Goal: Find specific page/section: Find specific page/section

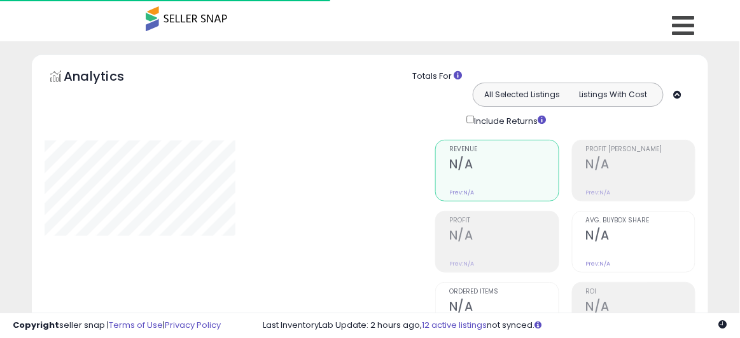
type input "**********"
select select "**"
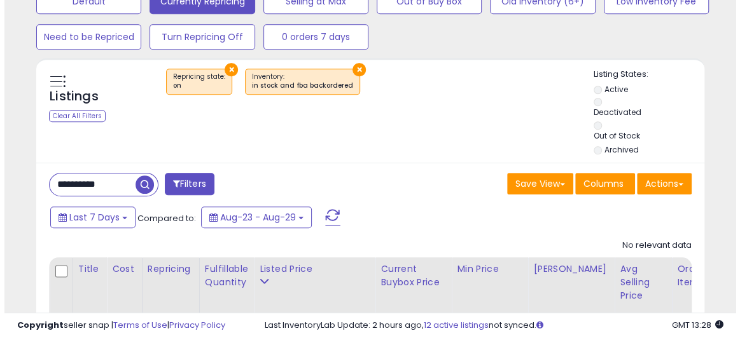
scroll to position [390, 0]
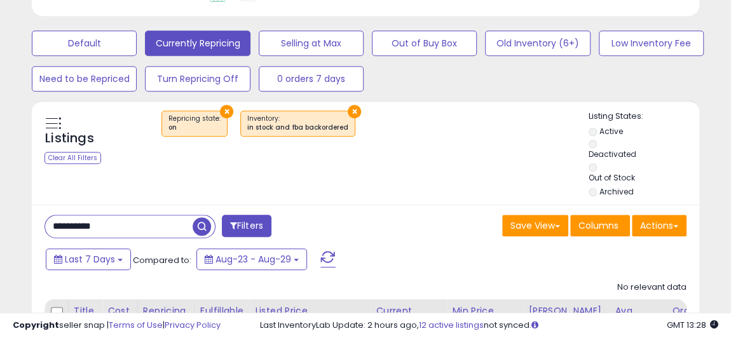
drag, startPoint x: 114, startPoint y: 217, endPoint x: -55, endPoint y: 219, distance: 169.2
paste input "text"
type input "**********"
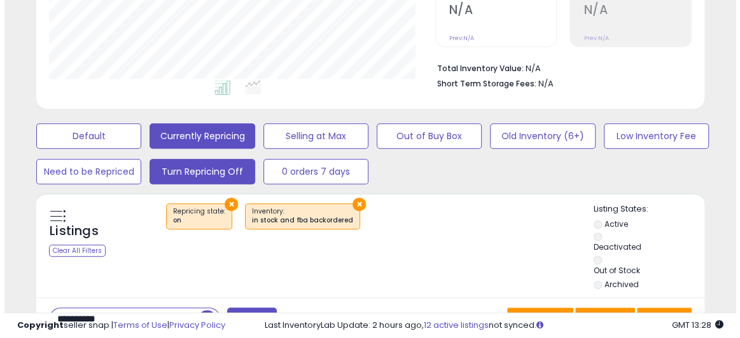
scroll to position [333, 0]
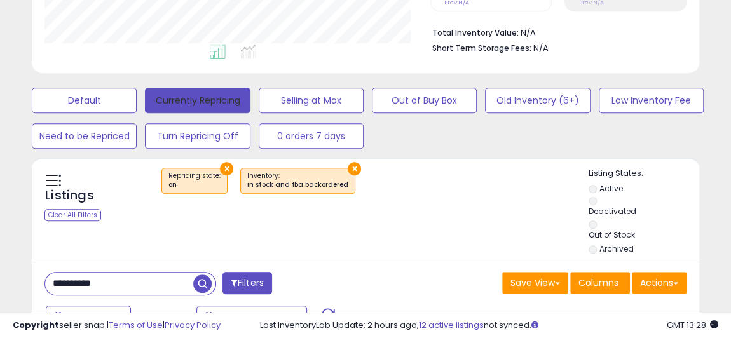
click at [195, 88] on button "Currently Repricing" at bounding box center [197, 100] width 105 height 25
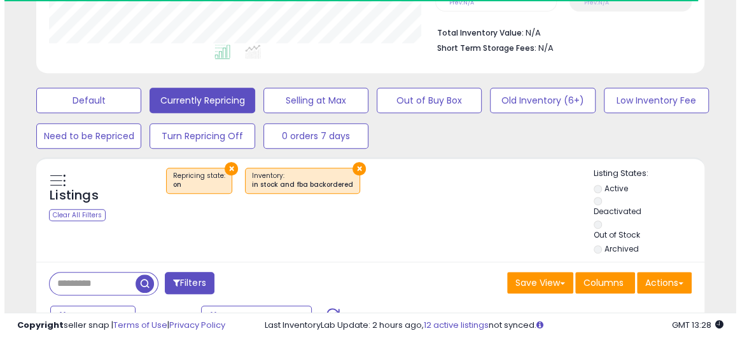
scroll to position [635681, 635556]
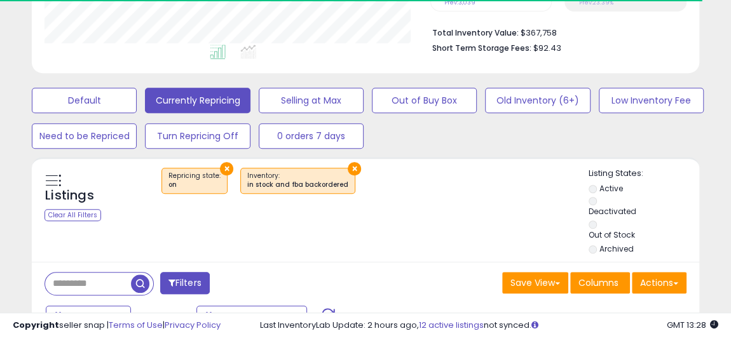
click at [109, 273] on input "text" at bounding box center [88, 284] width 86 height 22
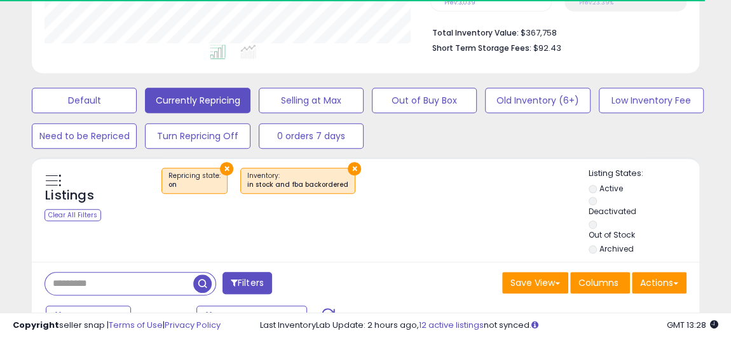
paste input "**********"
type input "**********"
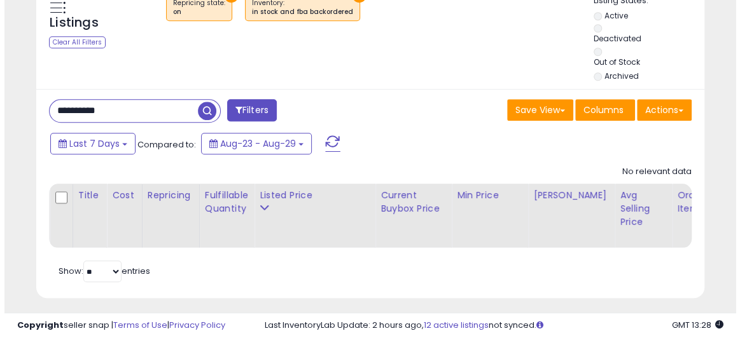
scroll to position [275, 0]
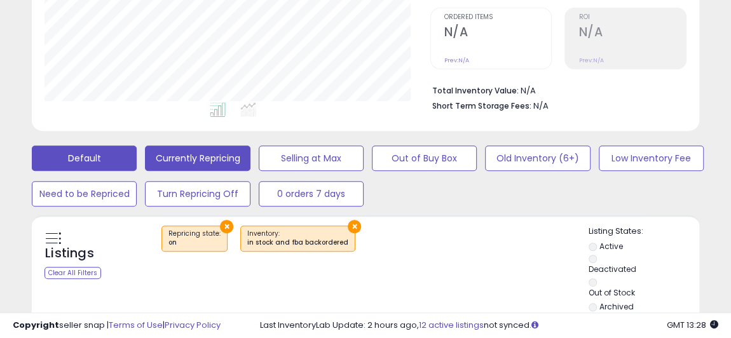
click at [55, 157] on button "Default" at bounding box center [84, 158] width 105 height 25
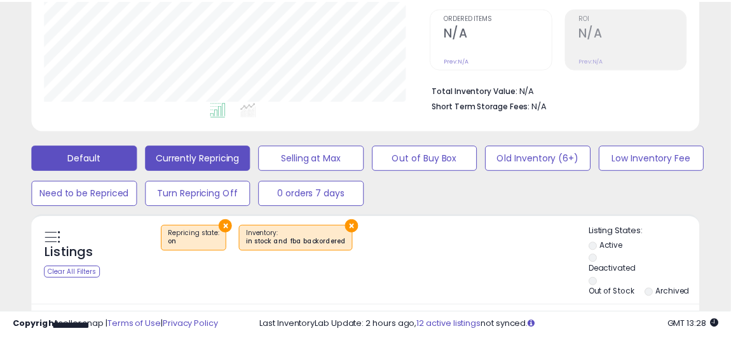
scroll to position [260, 390]
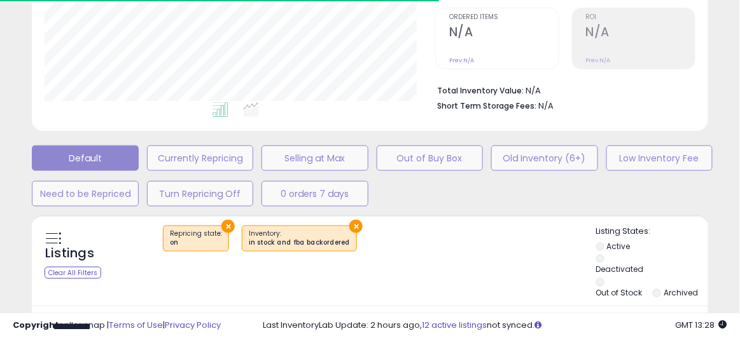
select select "**"
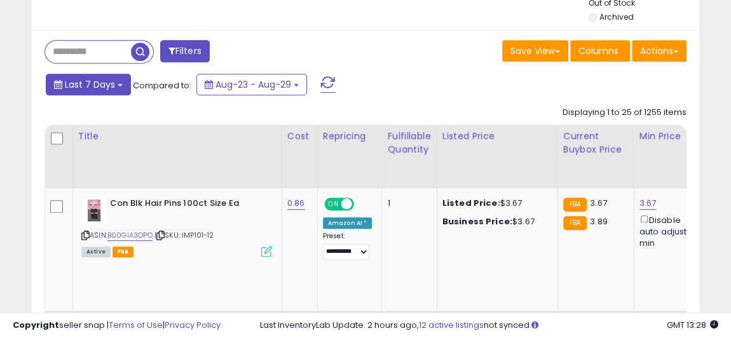
scroll to position [506, 0]
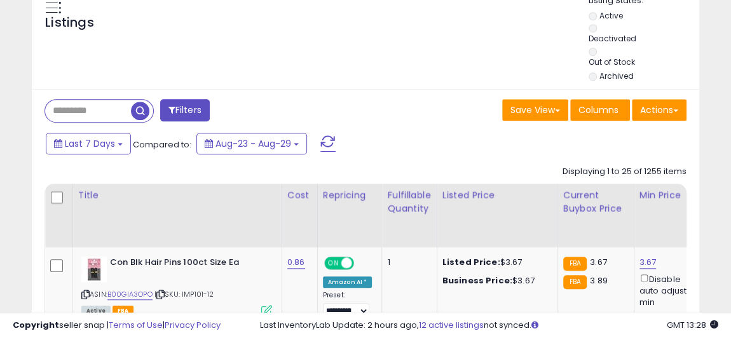
click at [93, 100] on input "text" at bounding box center [88, 111] width 86 height 22
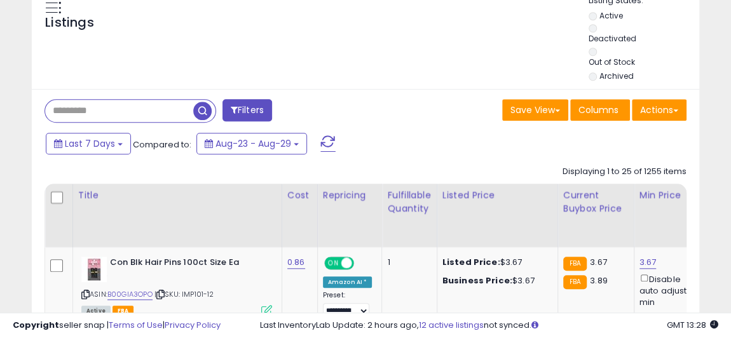
paste input "**********"
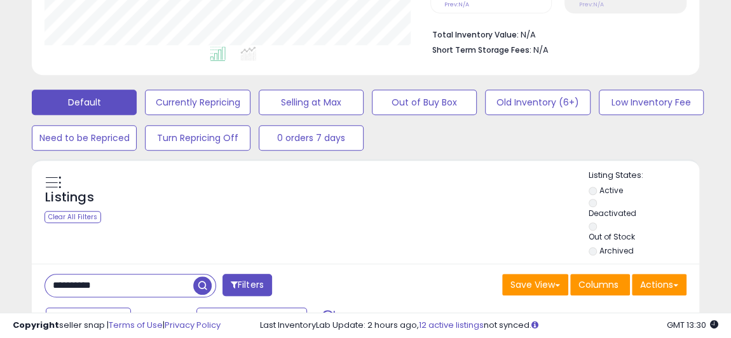
drag, startPoint x: 153, startPoint y: 270, endPoint x: -43, endPoint y: 245, distance: 198.1
paste input "text"
type input "**********"
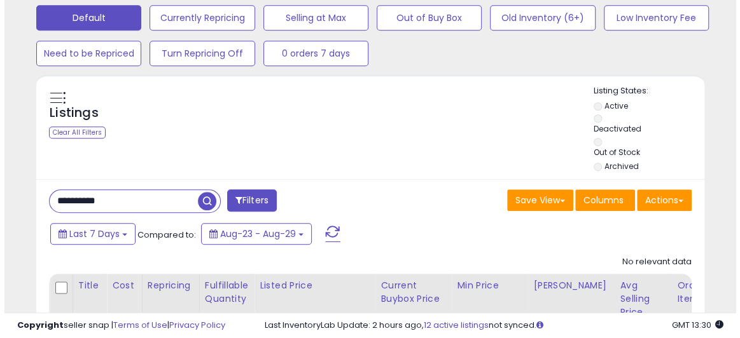
scroll to position [390, 0]
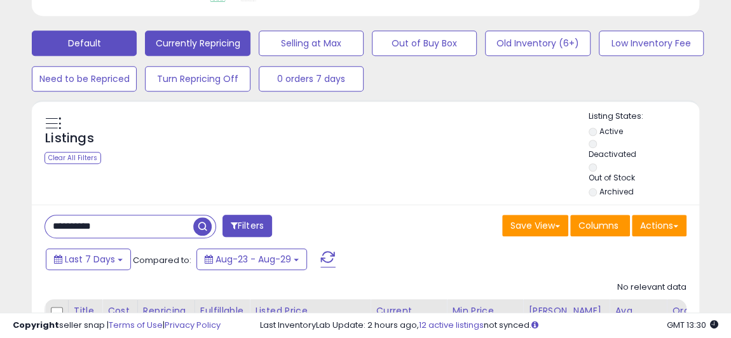
click at [195, 46] on button "Currently Repricing" at bounding box center [197, 43] width 105 height 25
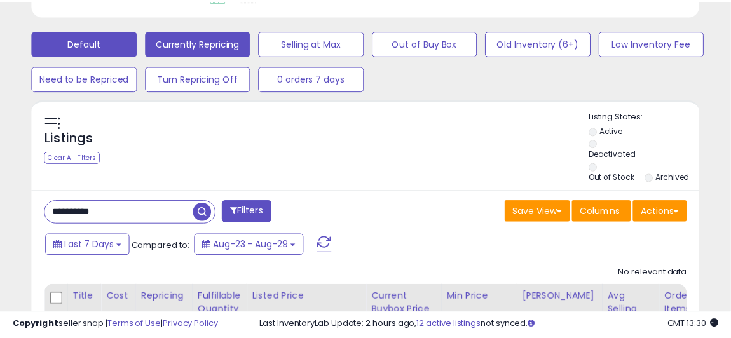
scroll to position [260, 390]
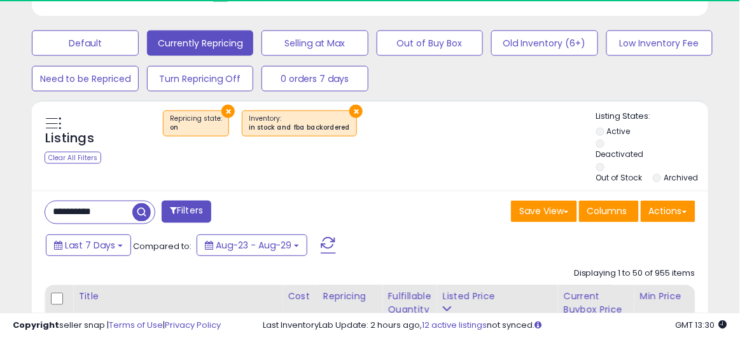
select select "**"
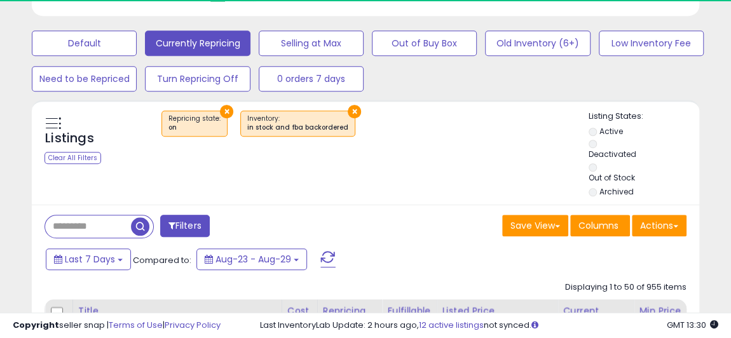
scroll to position [635681, 635556]
click at [109, 216] on input "text" at bounding box center [88, 227] width 86 height 22
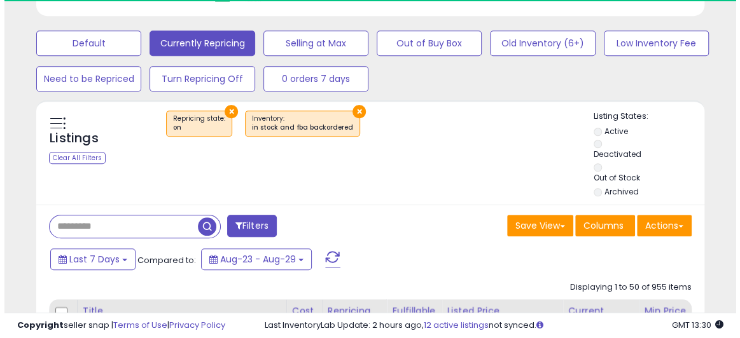
scroll to position [260, 385]
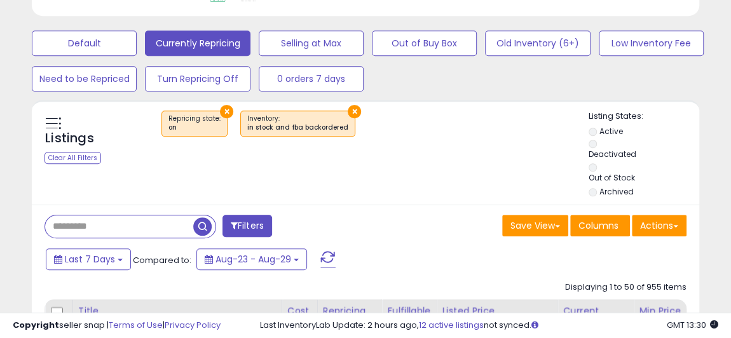
paste input "**********"
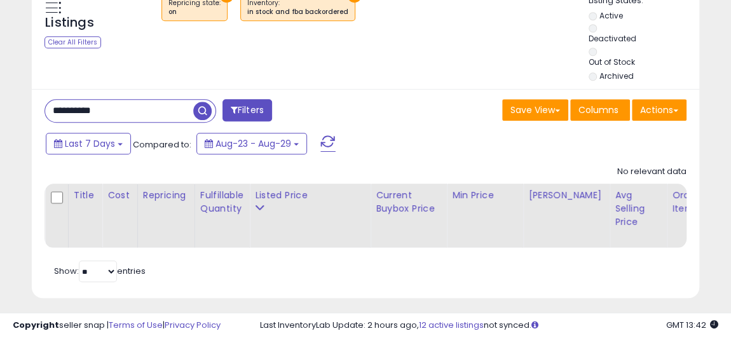
drag, startPoint x: 130, startPoint y: 93, endPoint x: 4, endPoint y: 83, distance: 127.0
paste input "text"
type input "**********"
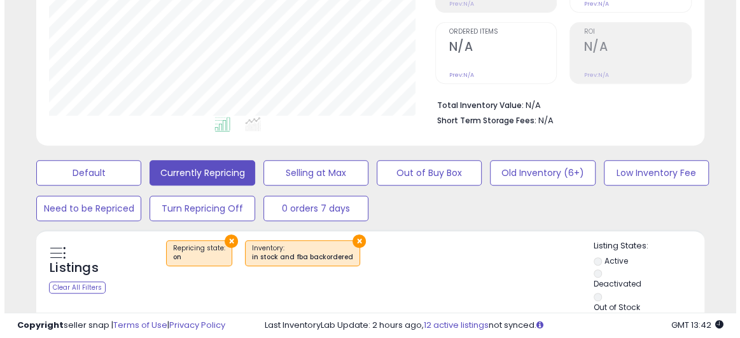
scroll to position [376, 0]
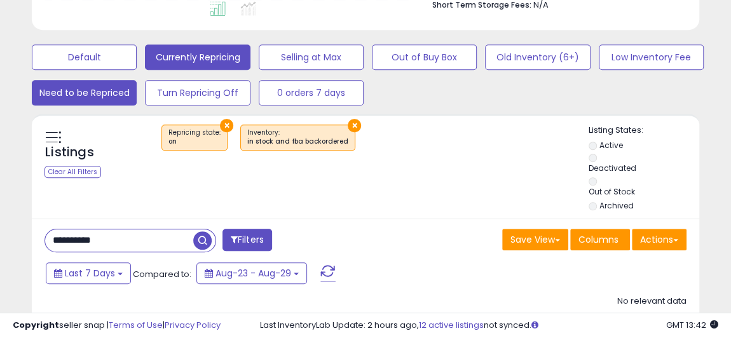
click at [104, 88] on button "Need to be Repriced" at bounding box center [84, 92] width 105 height 25
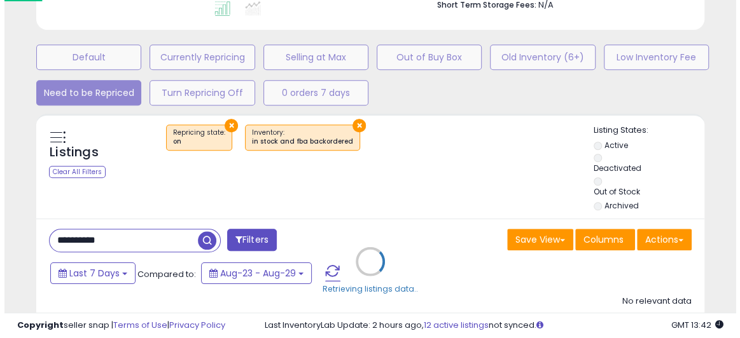
scroll to position [635681, 635551]
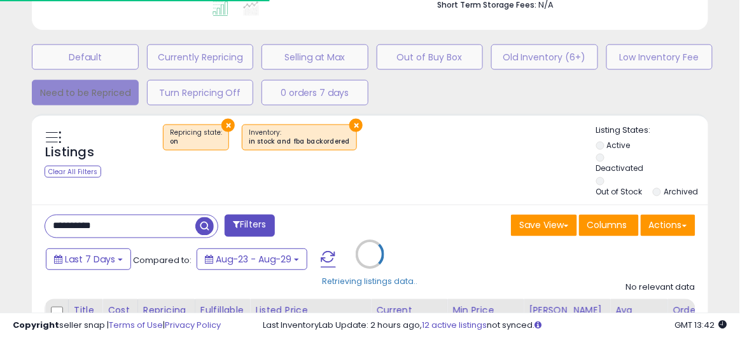
select select "**"
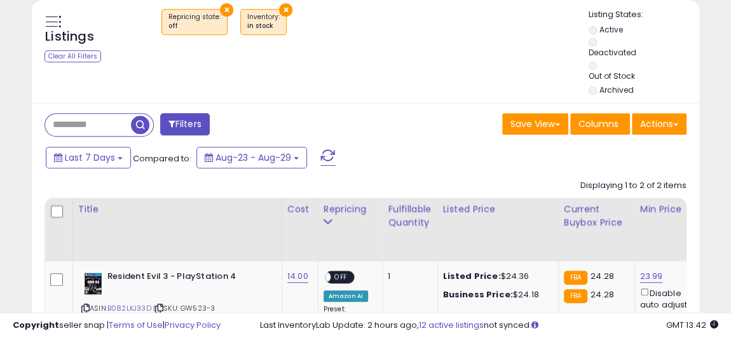
scroll to position [376, 0]
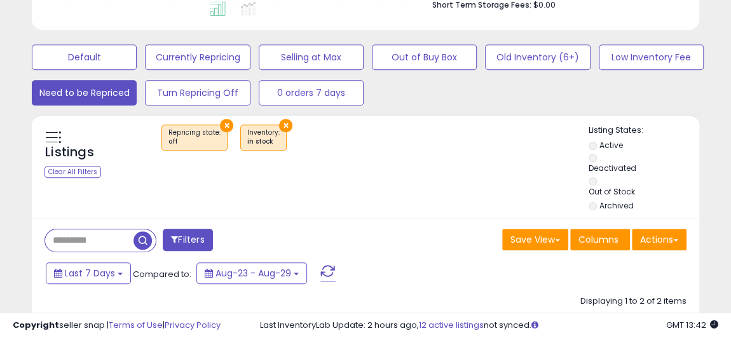
click at [80, 232] on input "text" at bounding box center [89, 241] width 88 height 22
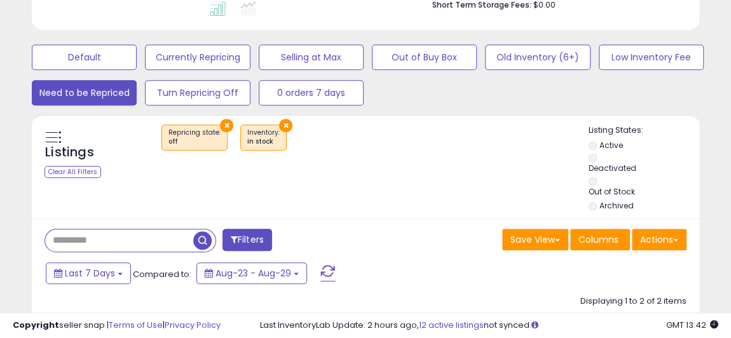
paste input "**********"
type input "**********"
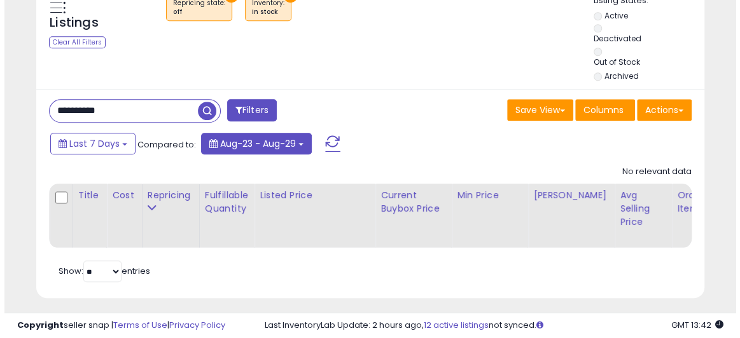
scroll to position [390, 0]
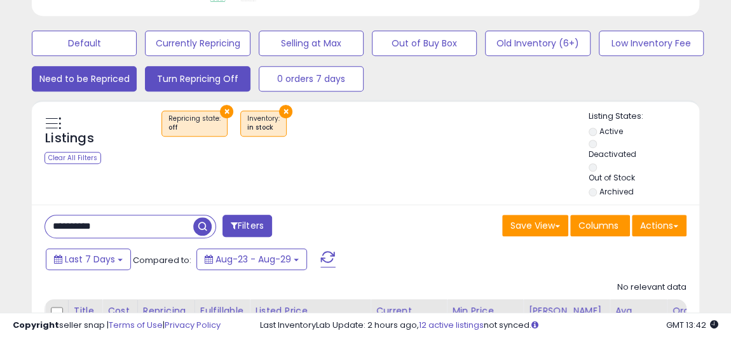
click at [221, 79] on button "Turn Repricing Off" at bounding box center [197, 78] width 105 height 25
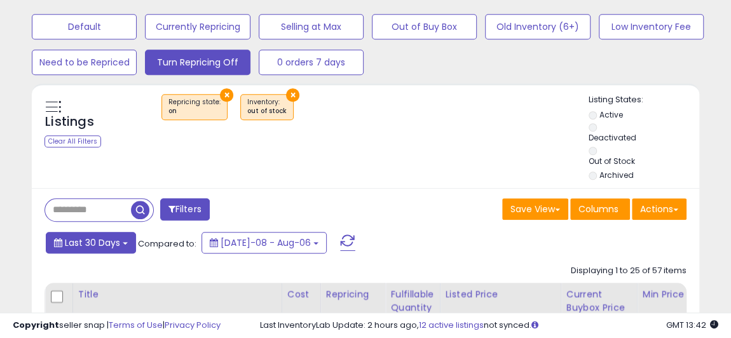
scroll to position [448, 0]
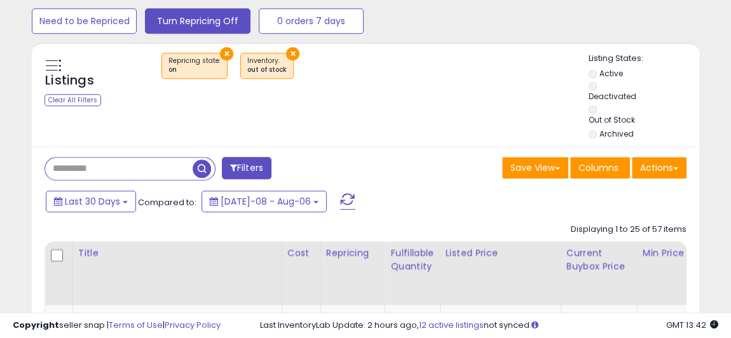
click at [88, 159] on input "text" at bounding box center [119, 169] width 148 height 22
paste input "**********"
type input "**********"
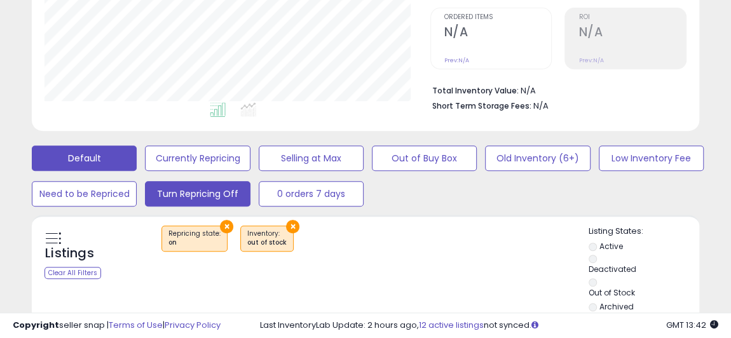
click at [79, 153] on button "Default" at bounding box center [84, 158] width 105 height 25
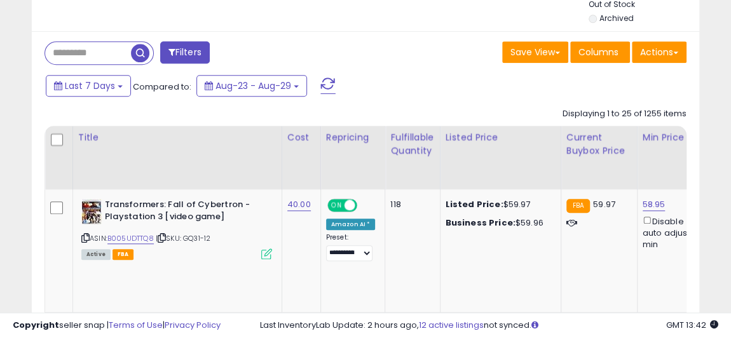
click at [90, 42] on input "text" at bounding box center [88, 53] width 86 height 22
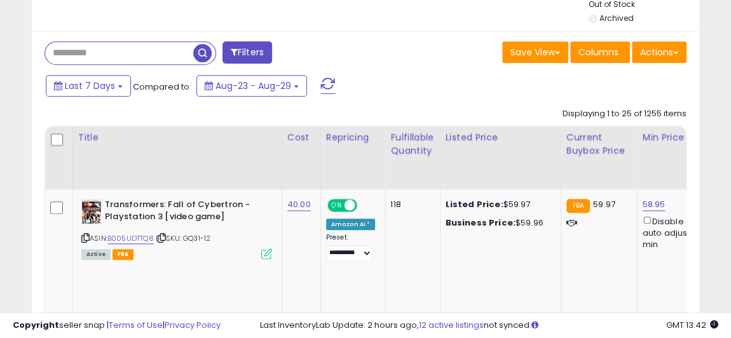
paste input "**********"
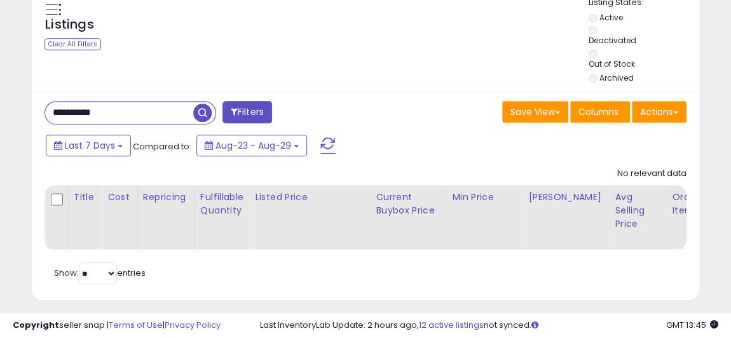
drag, startPoint x: 156, startPoint y: 88, endPoint x: -34, endPoint y: 92, distance: 190.2
paste input "text"
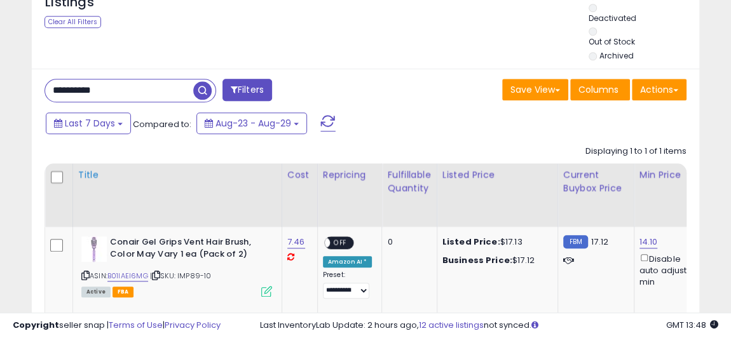
scroll to position [434, 0]
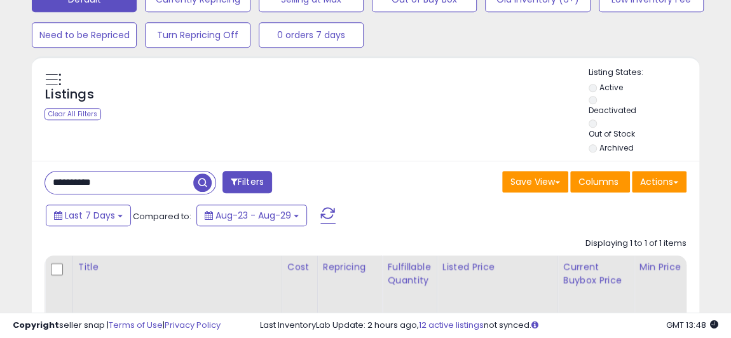
drag, startPoint x: 165, startPoint y: 167, endPoint x: 0, endPoint y: 156, distance: 165.0
click at [0, 156] on div "**********" at bounding box center [365, 75] width 731 height 934
paste input "text"
type input "**********"
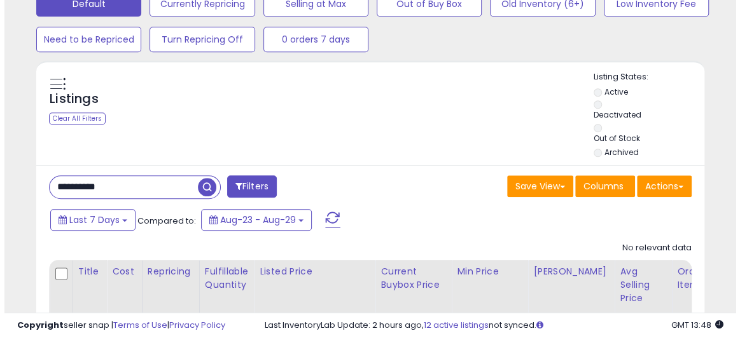
scroll to position [390, 0]
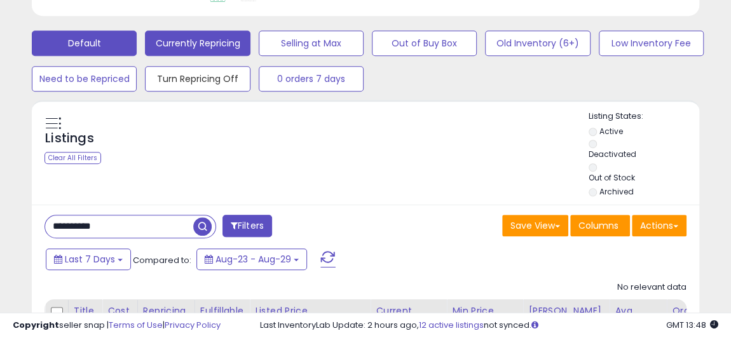
drag, startPoint x: 174, startPoint y: 78, endPoint x: 223, endPoint y: 46, distance: 58.9
click at [224, 49] on div "Default Currently Repricing Selling at Max Out of Buy Box Old Inventory (6+) Lo…" at bounding box center [366, 57] width 700 height 71
click at [223, 44] on button "Currently Repricing" at bounding box center [197, 43] width 105 height 25
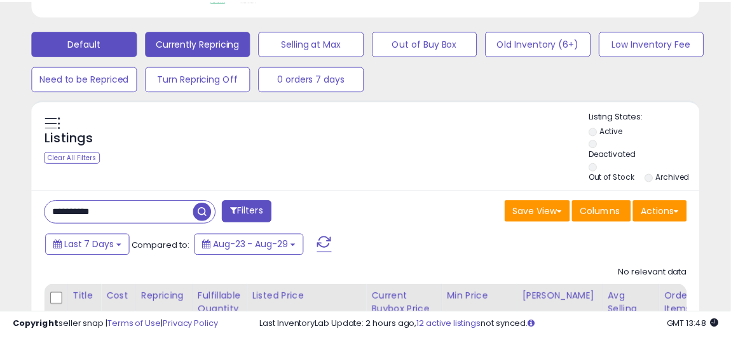
scroll to position [260, 390]
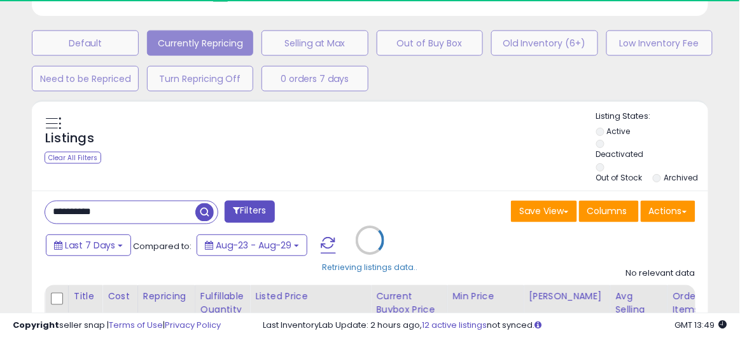
select select "**"
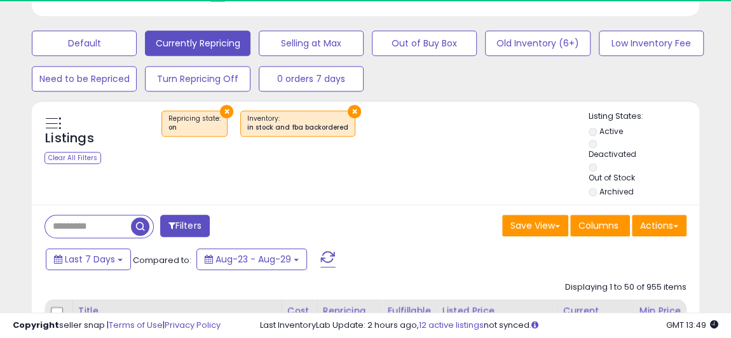
scroll to position [635681, 635556]
click at [78, 216] on input "text" at bounding box center [93, 227] width 97 height 22
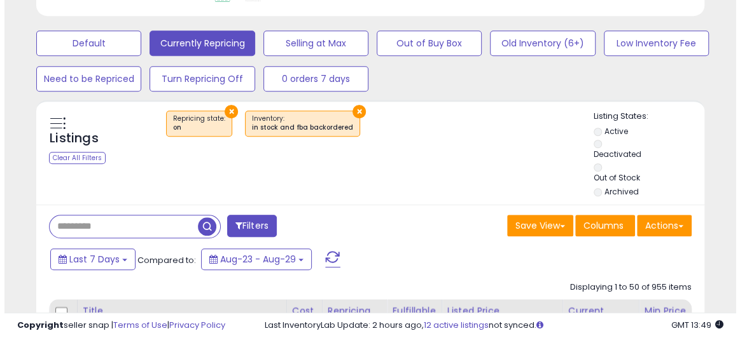
scroll to position [260, 385]
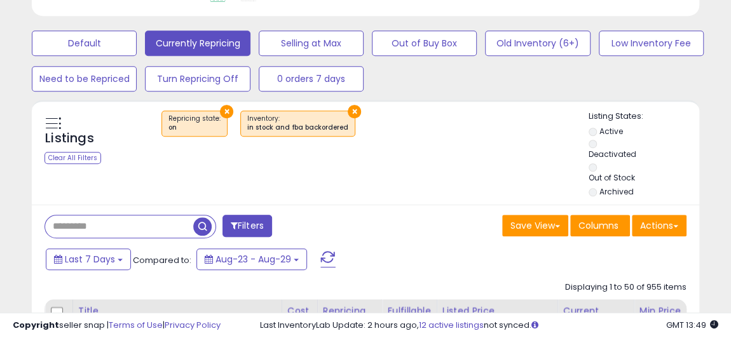
paste input "**********"
type input "**********"
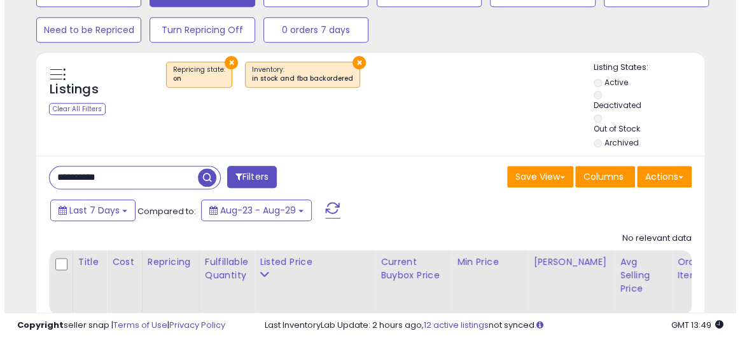
scroll to position [390, 0]
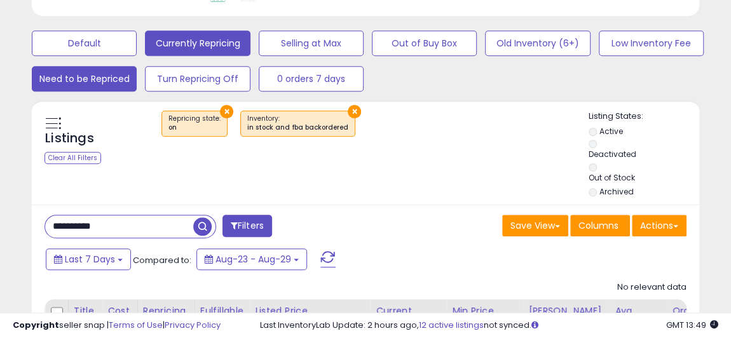
click at [102, 78] on button "Need to be Repriced" at bounding box center [84, 78] width 105 height 25
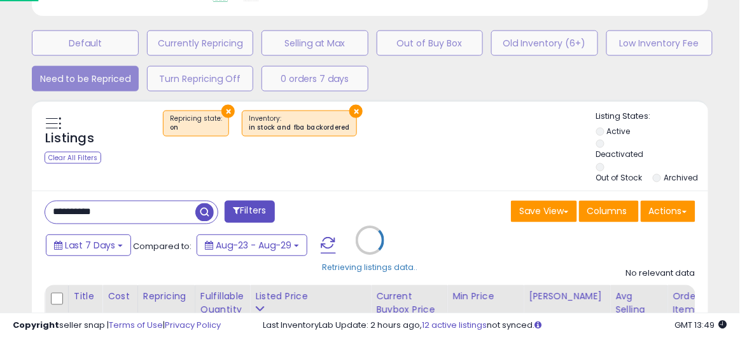
scroll to position [635681, 635551]
select select "**"
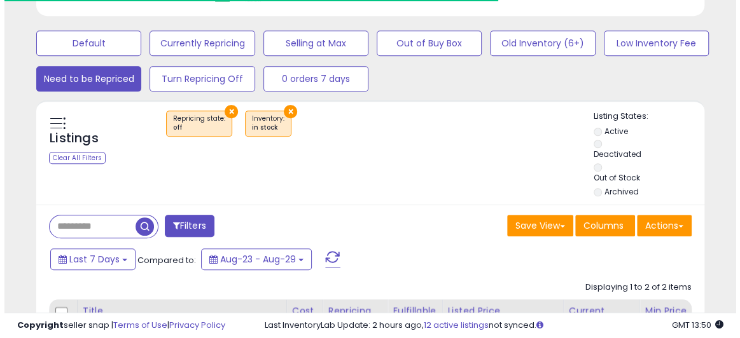
scroll to position [260, 385]
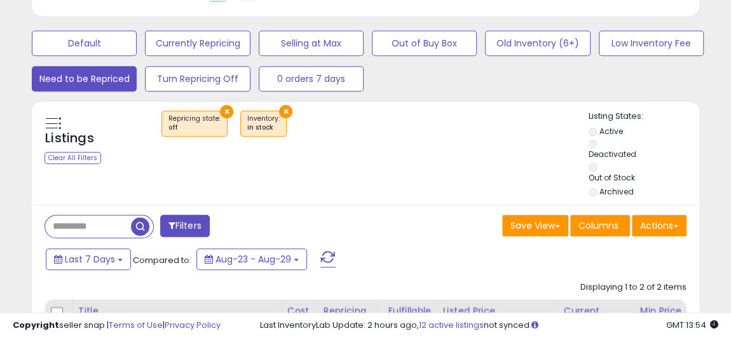
click at [97, 216] on input "text" at bounding box center [88, 227] width 86 height 22
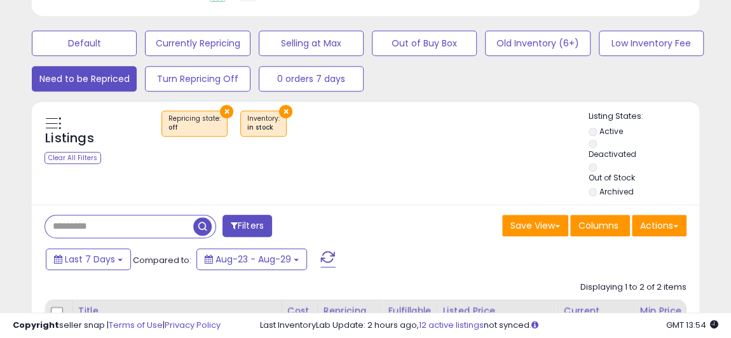
paste input "**********"
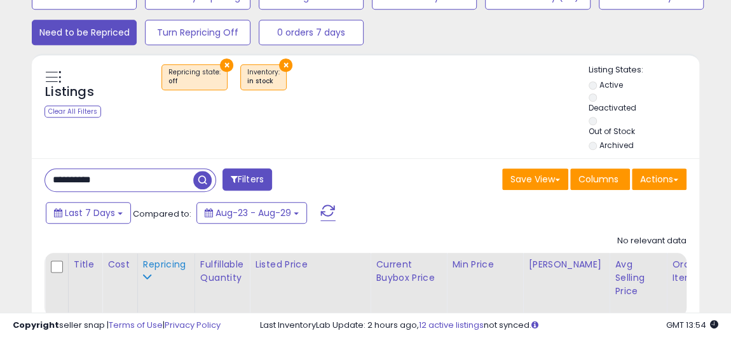
scroll to position [506, 0]
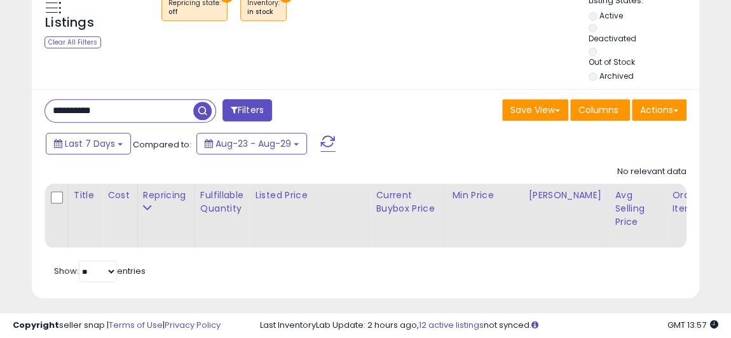
drag, startPoint x: 72, startPoint y: 96, endPoint x: -39, endPoint y: 92, distance: 110.7
paste input "text"
type input "**********"
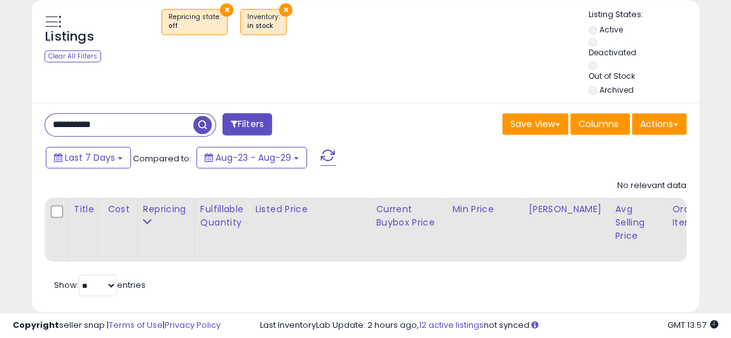
scroll to position [260, 385]
drag, startPoint x: 76, startPoint y: 114, endPoint x: -79, endPoint y: 111, distance: 155.2
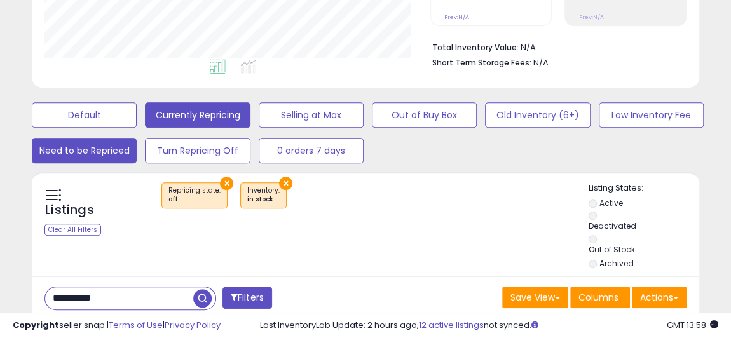
click at [217, 118] on button "Currently Repricing" at bounding box center [197, 114] width 105 height 25
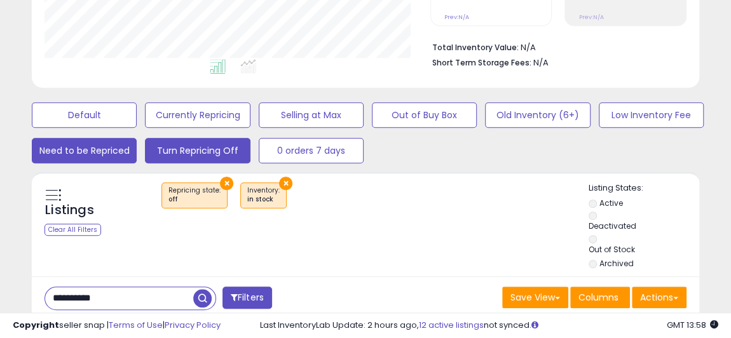
scroll to position [260, 390]
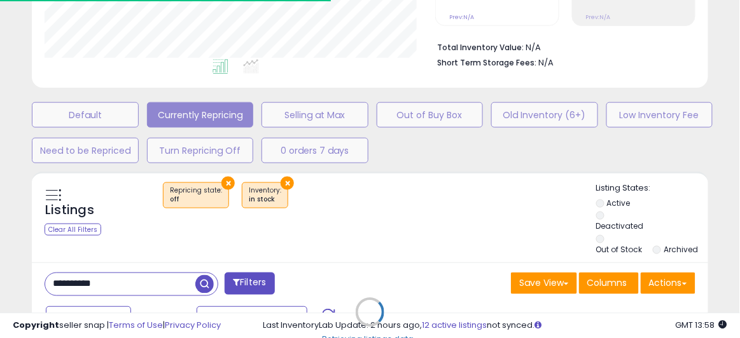
click at [142, 262] on div "Retrieving listings data.." at bounding box center [369, 322] width 695 height 300
select select "**"
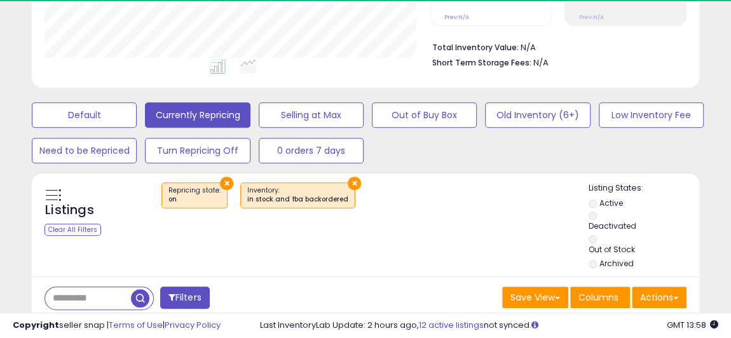
scroll to position [635681, 635556]
click at [101, 287] on input "text" at bounding box center [88, 298] width 86 height 22
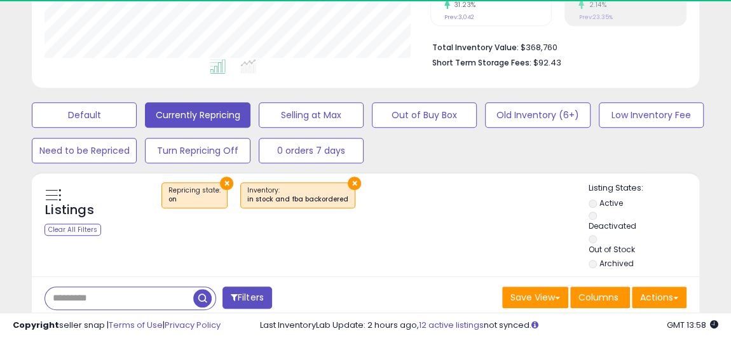
paste input "**********"
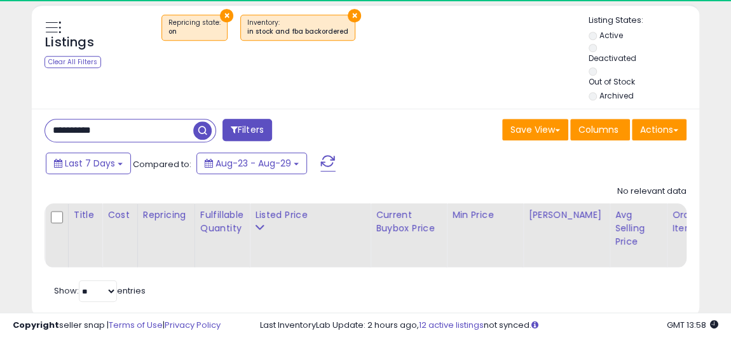
scroll to position [506, 0]
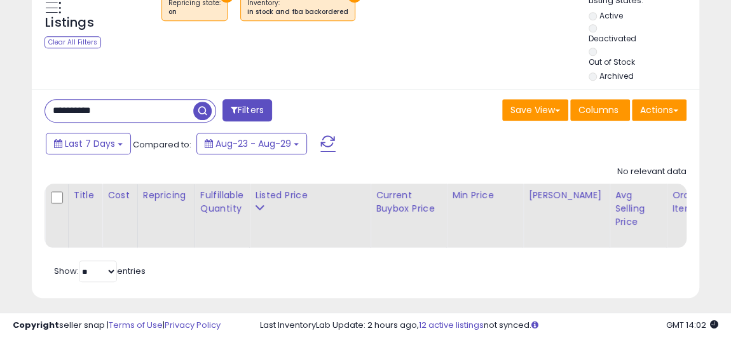
drag, startPoint x: 145, startPoint y: 98, endPoint x: -22, endPoint y: 67, distance: 170.1
paste input "text"
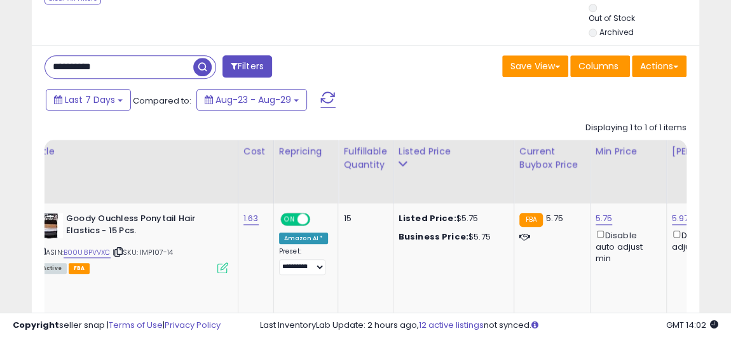
scroll to position [0, 125]
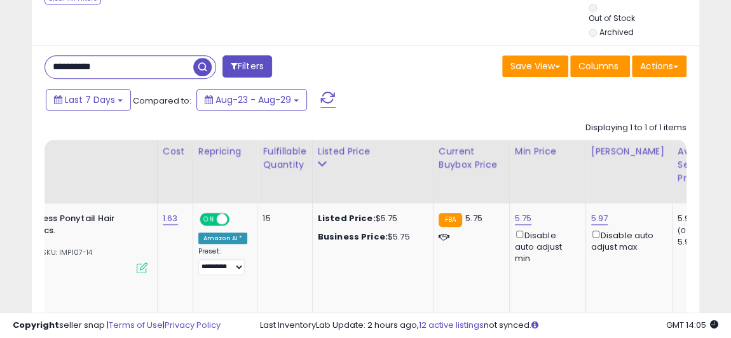
drag, startPoint x: 141, startPoint y: 46, endPoint x: -32, endPoint y: 52, distance: 173.1
paste input "text"
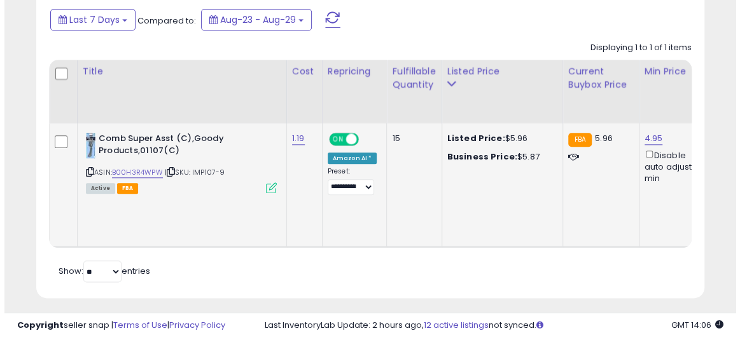
scroll to position [457, 0]
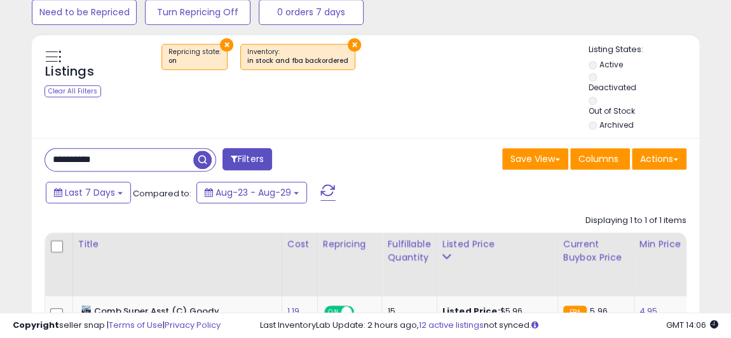
drag, startPoint x: 120, startPoint y: 146, endPoint x: -64, endPoint y: 140, distance: 184.5
paste input "text"
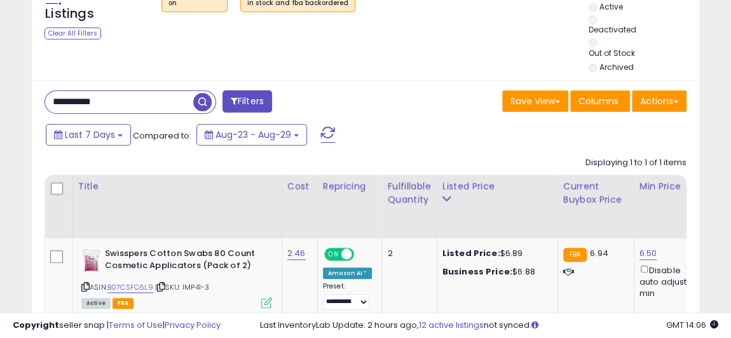
scroll to position [0, 86]
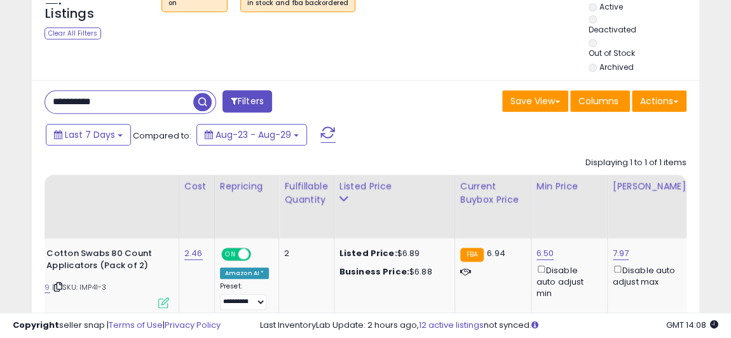
drag, startPoint x: 141, startPoint y: 93, endPoint x: -27, endPoint y: 90, distance: 167.9
paste input "text"
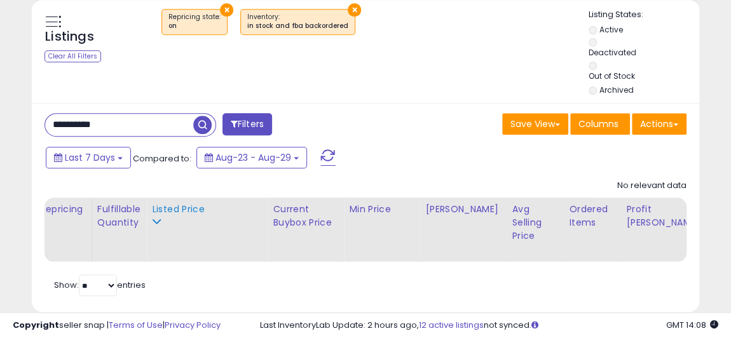
scroll to position [260, 385]
drag, startPoint x: 141, startPoint y: 116, endPoint x: -60, endPoint y: 97, distance: 201.2
paste input "text"
drag, startPoint x: 142, startPoint y: 105, endPoint x: -62, endPoint y: 92, distance: 204.6
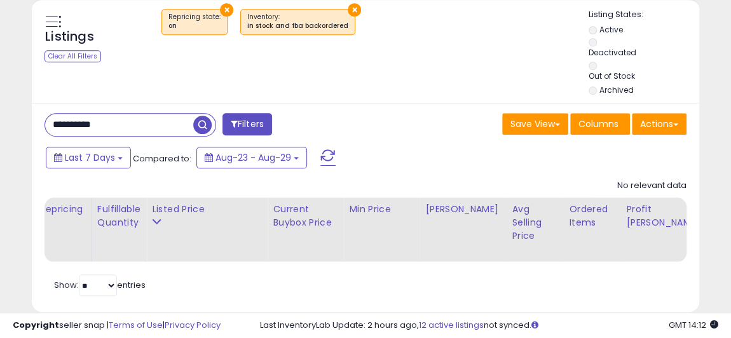
paste input "text"
type input "**********"
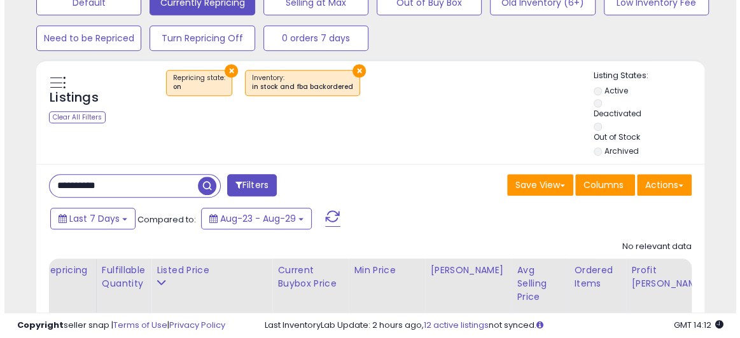
scroll to position [434, 0]
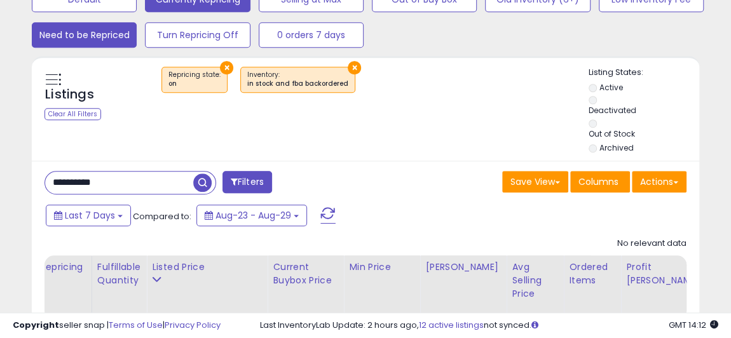
click at [86, 35] on button "Need to be Repriced" at bounding box center [84, 34] width 105 height 25
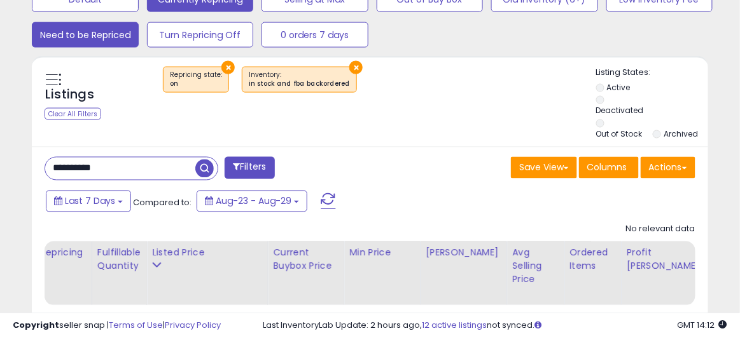
scroll to position [635681, 635551]
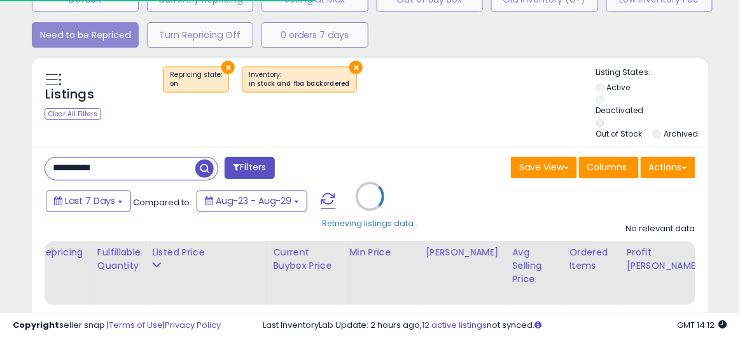
select select "**"
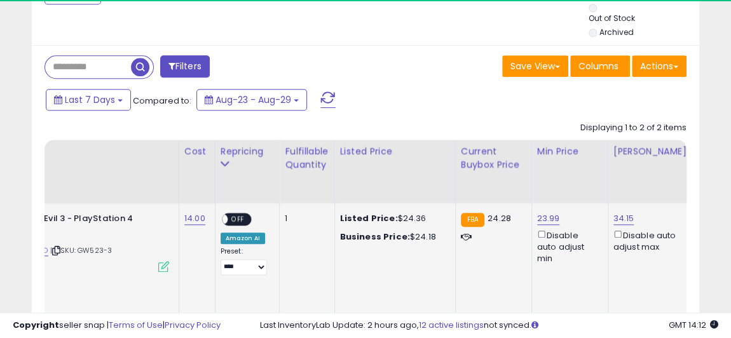
scroll to position [260, 385]
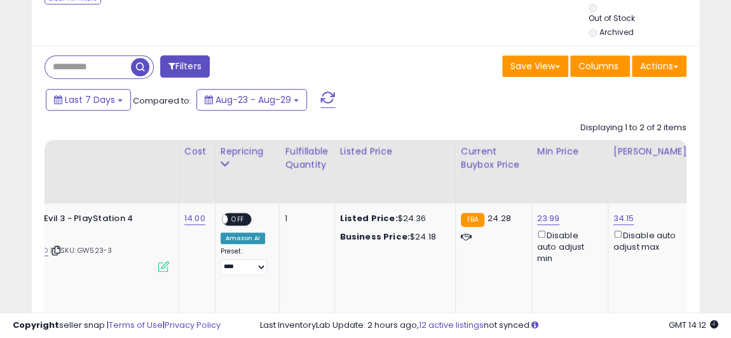
click at [95, 56] on input "text" at bounding box center [88, 67] width 86 height 22
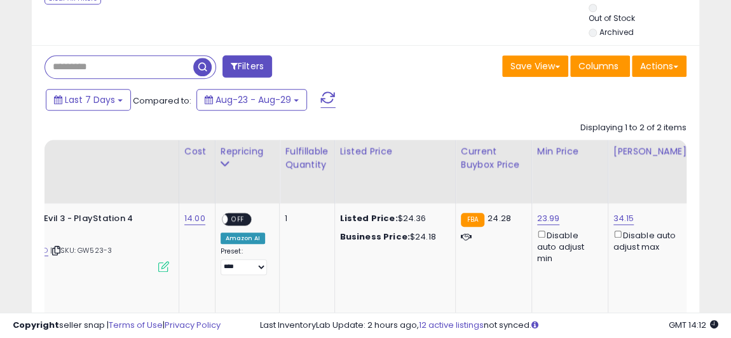
paste input "**********"
type input "**********"
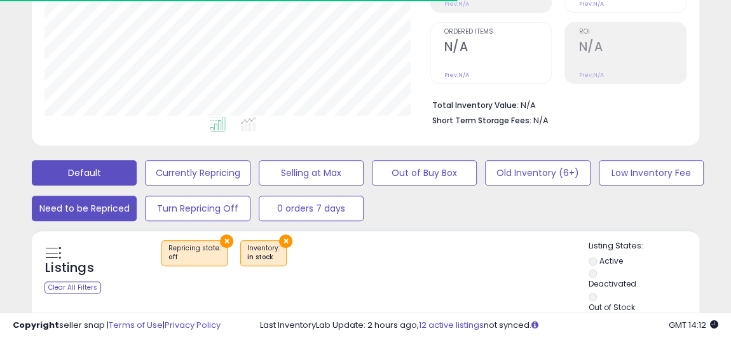
click at [70, 165] on button "Default" at bounding box center [84, 172] width 105 height 25
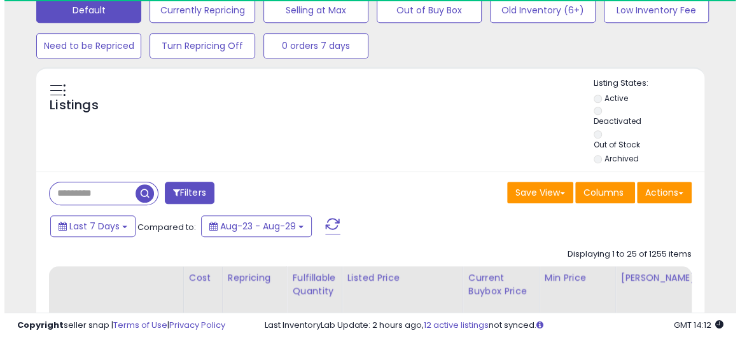
scroll to position [434, 0]
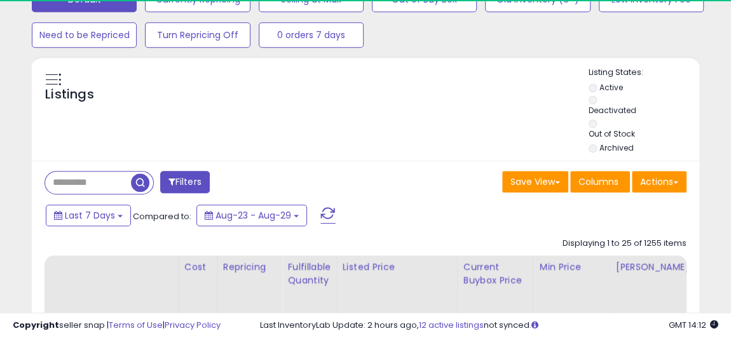
click at [86, 175] on input "text" at bounding box center [88, 183] width 86 height 22
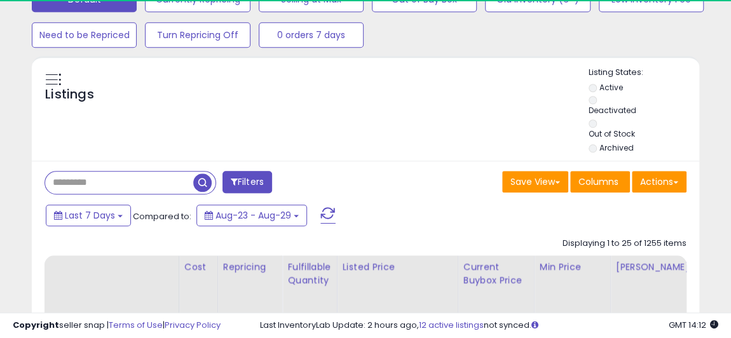
paste input "**********"
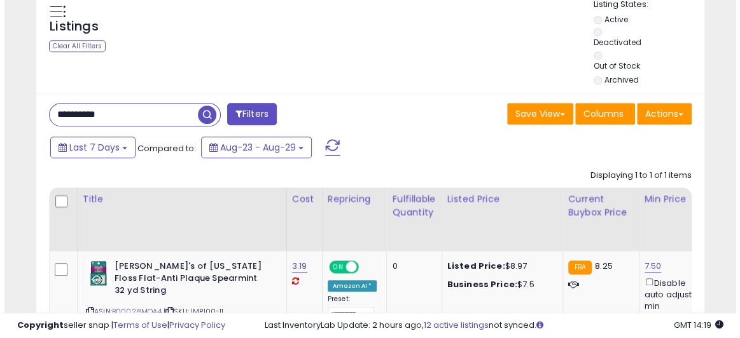
scroll to position [492, 0]
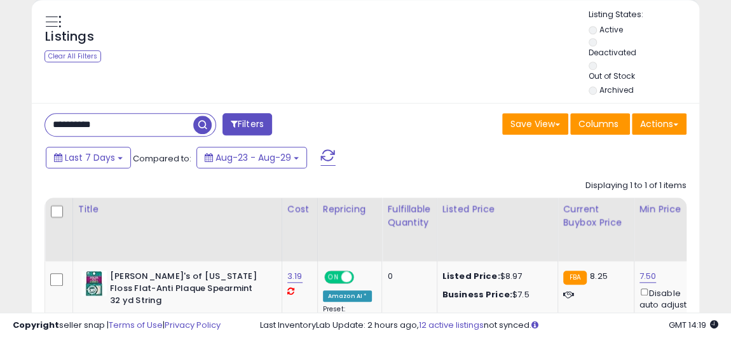
drag, startPoint x: 137, startPoint y: 95, endPoint x: 25, endPoint y: 102, distance: 112.1
click at [22, 99] on div "Listings Clear All Filters" at bounding box center [365, 217] width 687 height 438
drag, startPoint x: 151, startPoint y: 108, endPoint x: -18, endPoint y: 82, distance: 171.8
paste input "text"
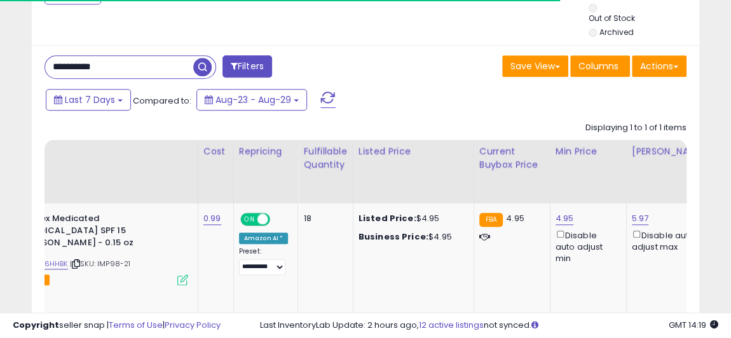
scroll to position [0, 0]
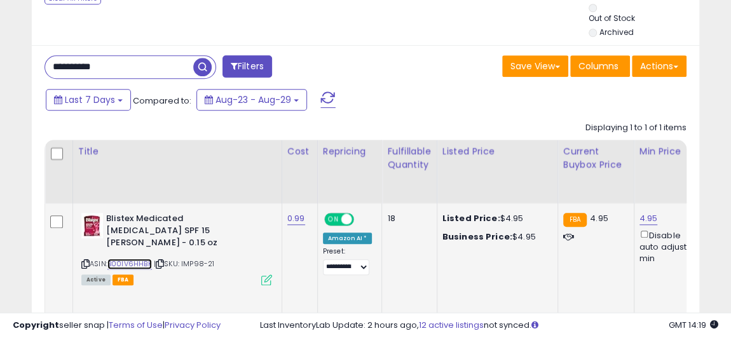
click at [124, 259] on link "B00IV6HHBK" at bounding box center [129, 264] width 45 height 11
drag, startPoint x: 104, startPoint y: 51, endPoint x: -57, endPoint y: 47, distance: 161.6
paste input "text"
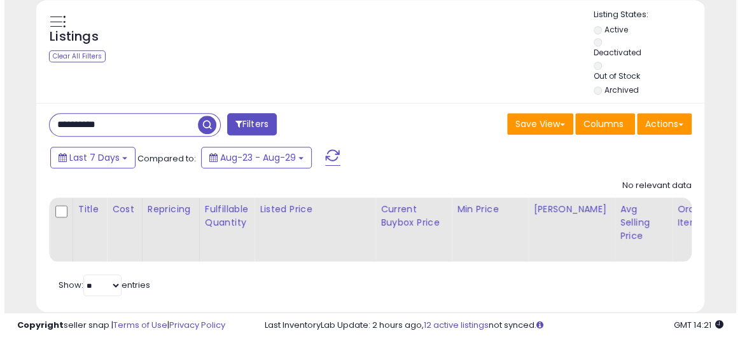
scroll to position [260, 385]
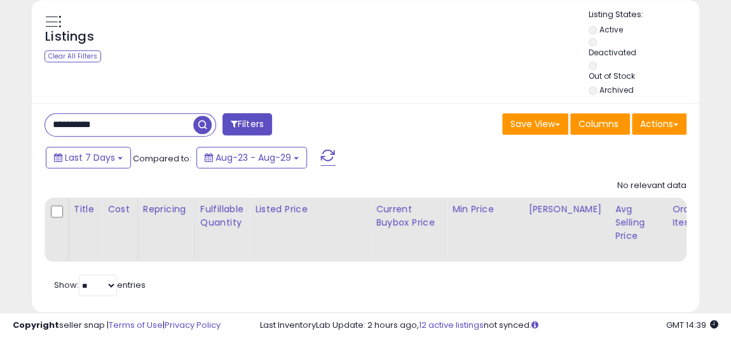
drag, startPoint x: 164, startPoint y: 103, endPoint x: -64, endPoint y: 104, distance: 227.7
paste input "text"
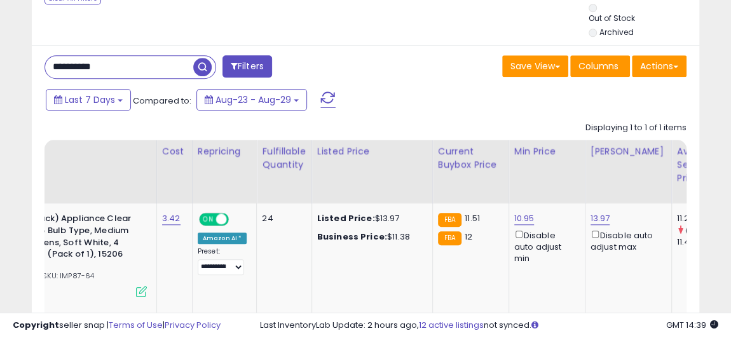
scroll to position [0, 132]
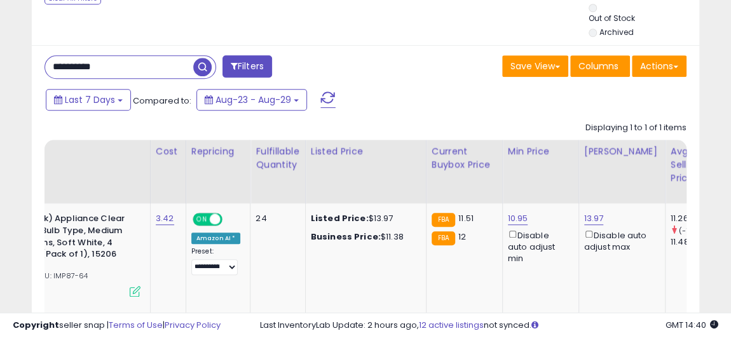
click at [147, 63] on div "**********" at bounding box center [200, 67] width 331 height 25
drag, startPoint x: 137, startPoint y: 50, endPoint x: -11, endPoint y: 47, distance: 147.6
paste input "text"
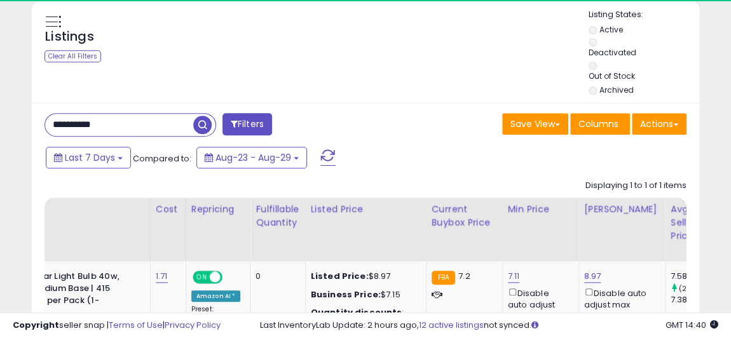
scroll to position [260, 385]
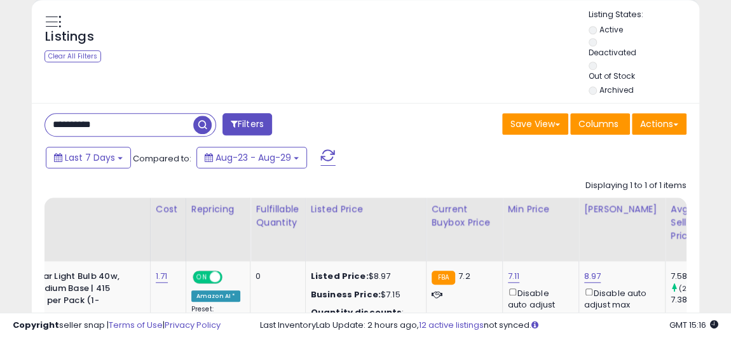
drag, startPoint x: 156, startPoint y: 102, endPoint x: -48, endPoint y: 101, distance: 204.8
paste input "text"
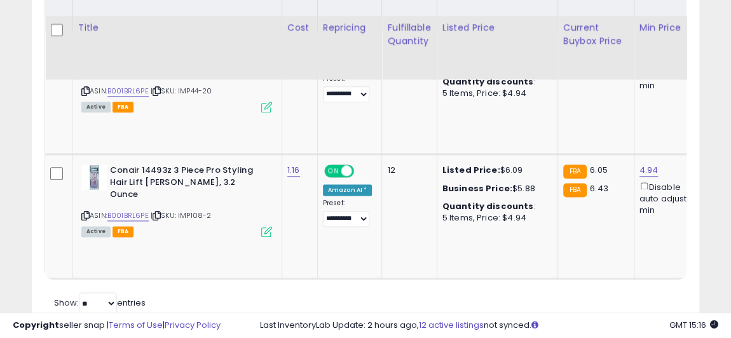
scroll to position [0, 102]
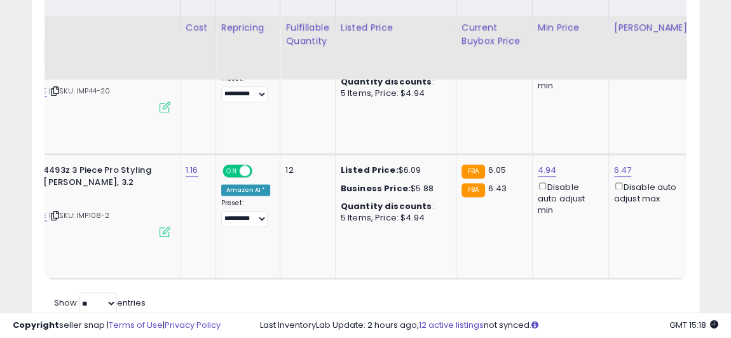
click at [237, 272] on div "Retrieving listings data.. Displaying 1 to 2 of 2 items Title Cost" at bounding box center [366, 130] width 642 height 375
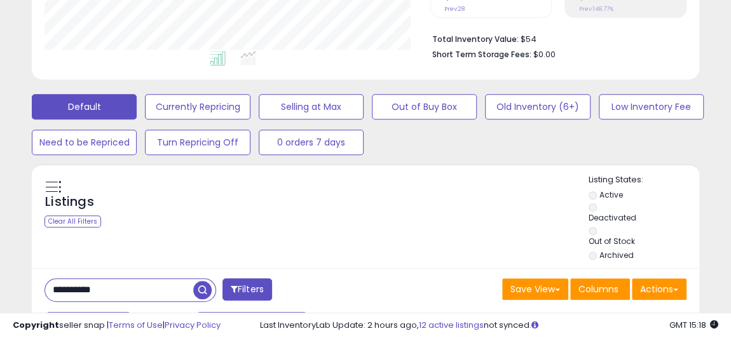
scroll to position [376, 0]
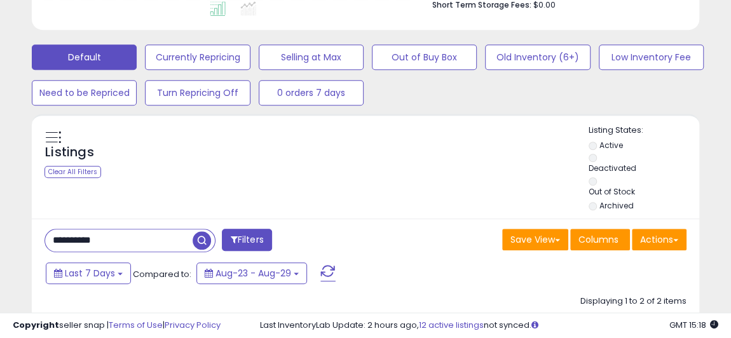
drag, startPoint x: 135, startPoint y: 224, endPoint x: -34, endPoint y: 203, distance: 170.5
paste input "text"
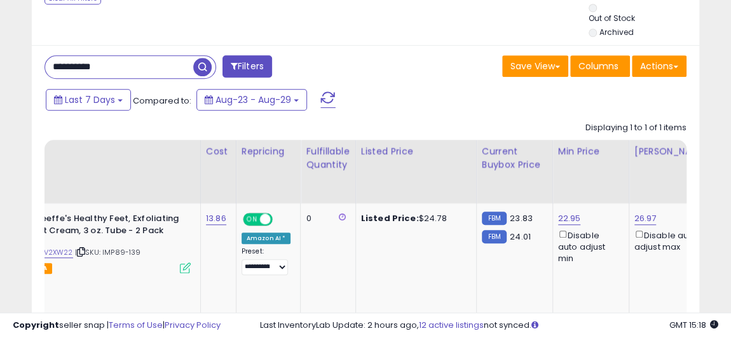
scroll to position [0, 84]
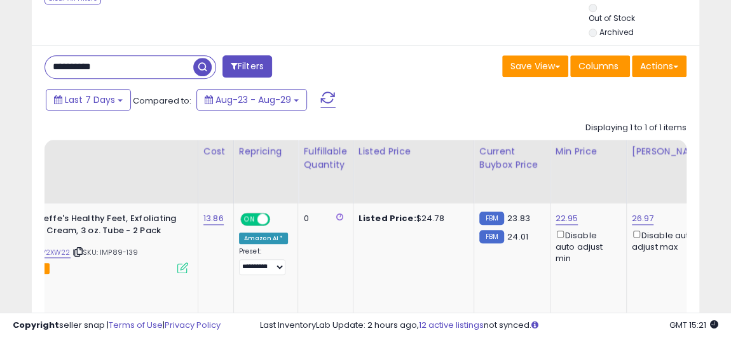
drag, startPoint x: 144, startPoint y: 54, endPoint x: -69, endPoint y: 49, distance: 213.1
paste input "text"
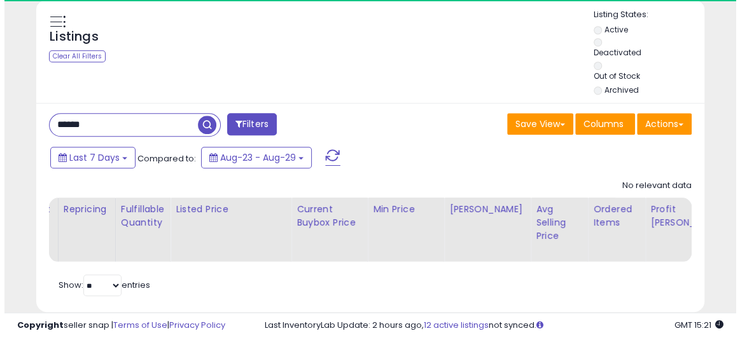
scroll to position [260, 385]
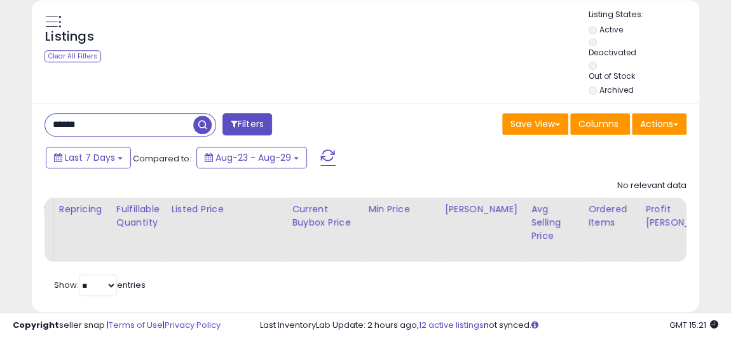
click at [102, 114] on input "******" at bounding box center [119, 125] width 148 height 22
drag, startPoint x: 115, startPoint y: 114, endPoint x: -46, endPoint y: 107, distance: 161.7
paste input "****"
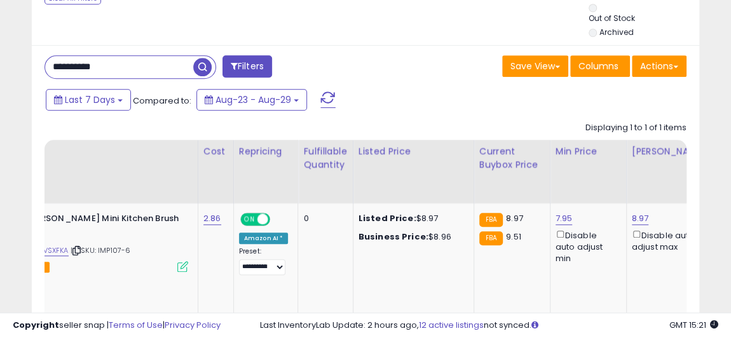
scroll to position [0, 0]
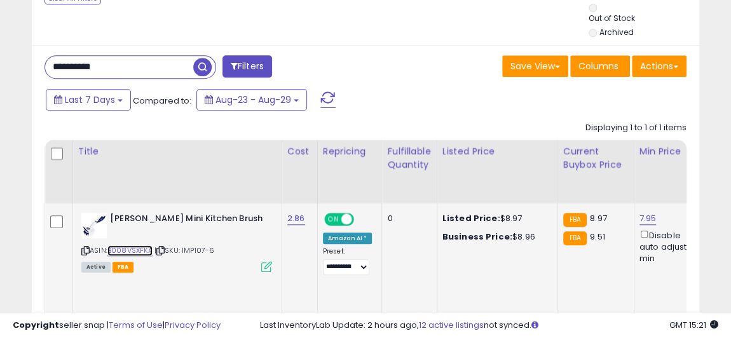
click at [130, 245] on link "B008VSXFKA" at bounding box center [129, 250] width 45 height 11
drag, startPoint x: 158, startPoint y: 47, endPoint x: -50, endPoint y: 36, distance: 208.3
paste input "text"
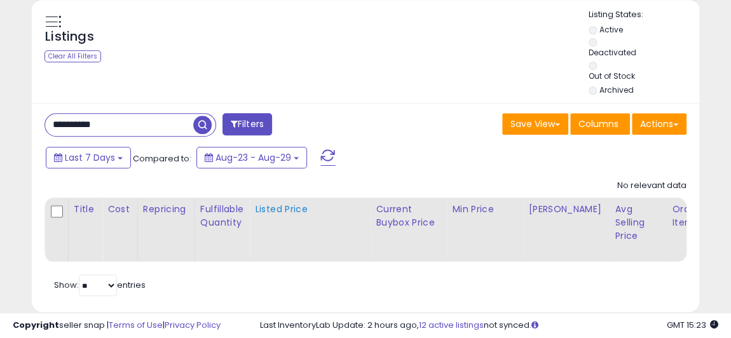
scroll to position [260, 385]
drag, startPoint x: 111, startPoint y: 104, endPoint x: -60, endPoint y: 104, distance: 170.4
paste input "text"
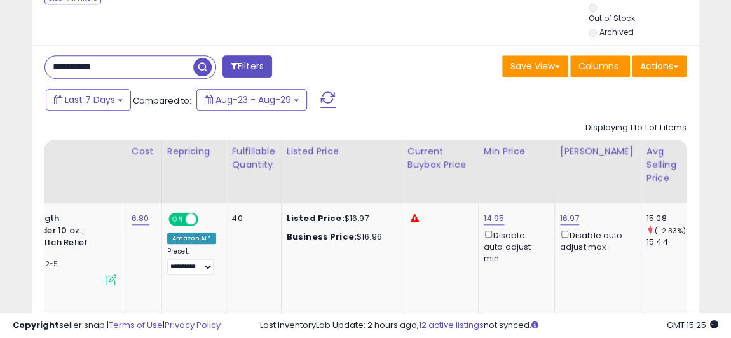
scroll to position [0, 166]
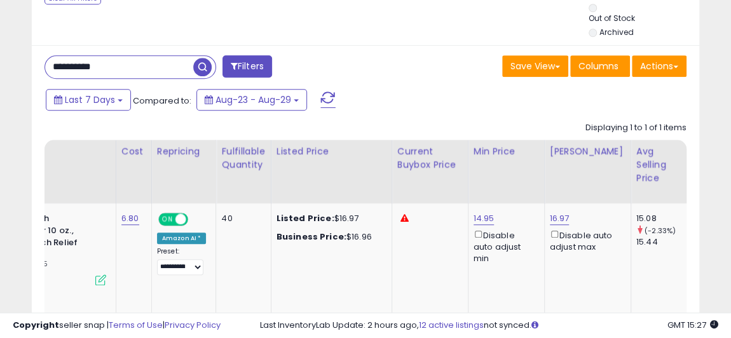
paste input "text"
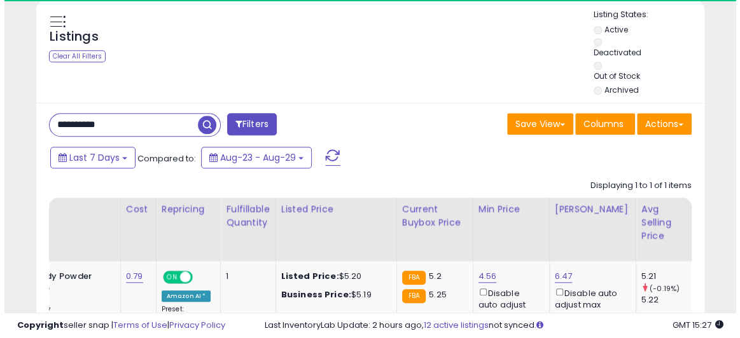
scroll to position [260, 385]
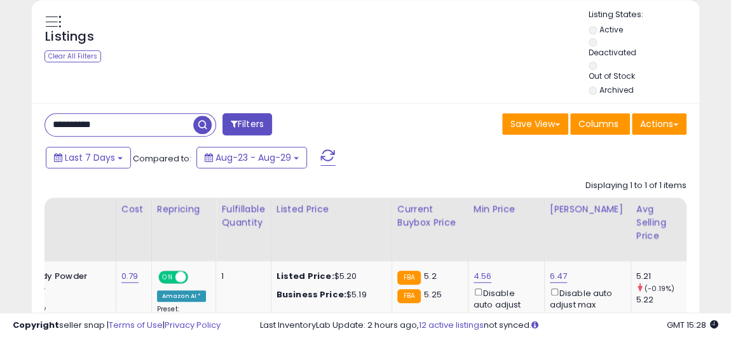
drag, startPoint x: 113, startPoint y: 111, endPoint x: -29, endPoint y: 97, distance: 143.1
paste input "text"
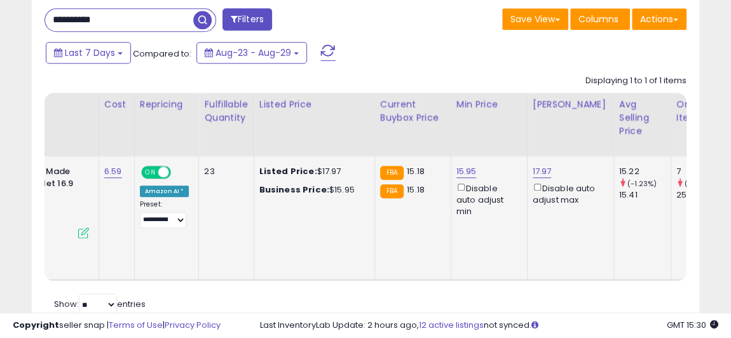
scroll to position [434, 0]
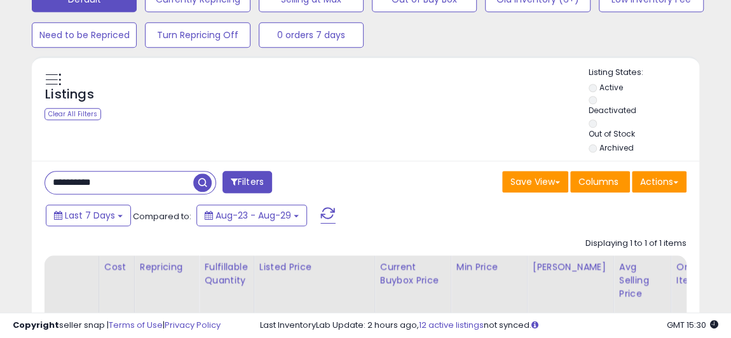
drag, startPoint x: 122, startPoint y: 161, endPoint x: -59, endPoint y: 162, distance: 180.6
paste input "text"
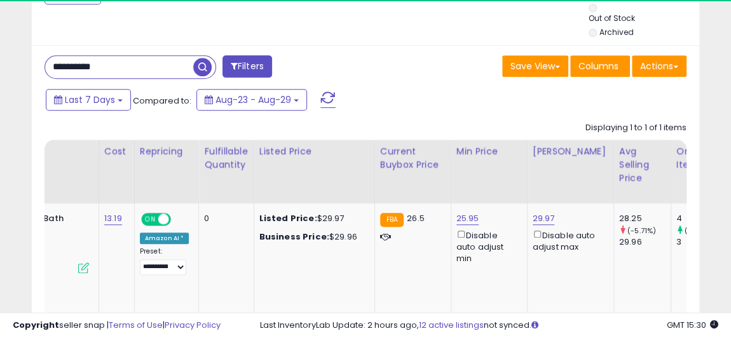
scroll to position [260, 385]
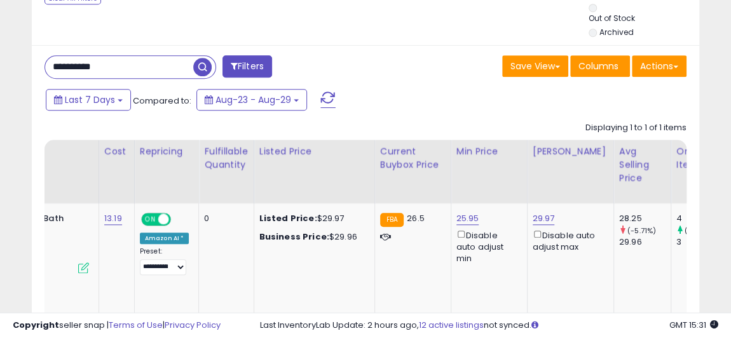
drag, startPoint x: 133, startPoint y: 48, endPoint x: 26, endPoint y: 50, distance: 106.9
click at [38, 55] on div "**********" at bounding box center [200, 67] width 331 height 25
paste input "text"
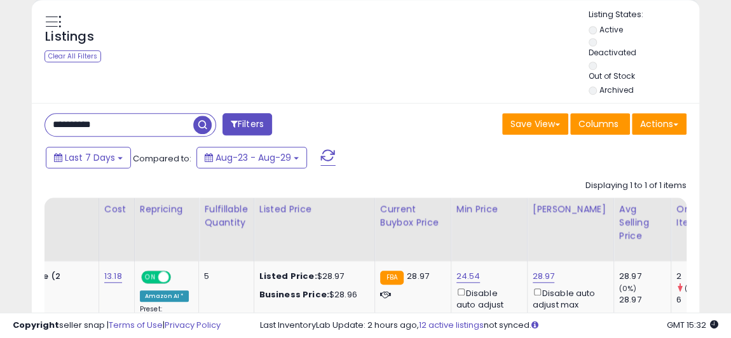
drag, startPoint x: 132, startPoint y: 114, endPoint x: -46, endPoint y: 108, distance: 177.5
paste input "text"
drag, startPoint x: 153, startPoint y: 104, endPoint x: -81, endPoint y: 99, distance: 234.1
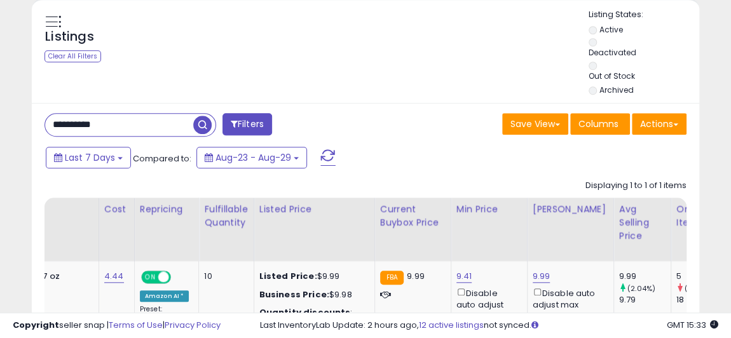
paste input "text"
drag, startPoint x: 124, startPoint y: 104, endPoint x: -6, endPoint y: 107, distance: 130.4
paste input "text"
drag, startPoint x: 144, startPoint y: 112, endPoint x: -90, endPoint y: 106, distance: 234.1
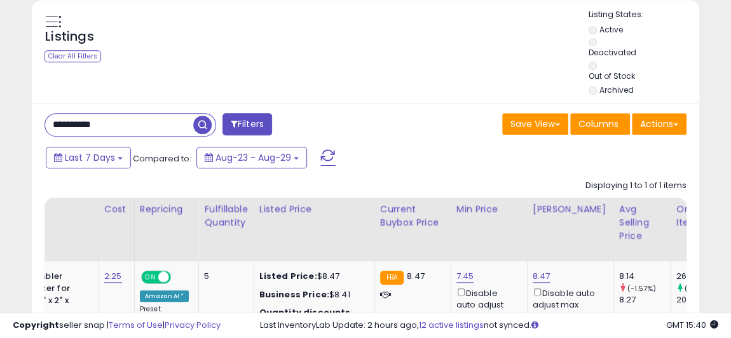
paste input "text"
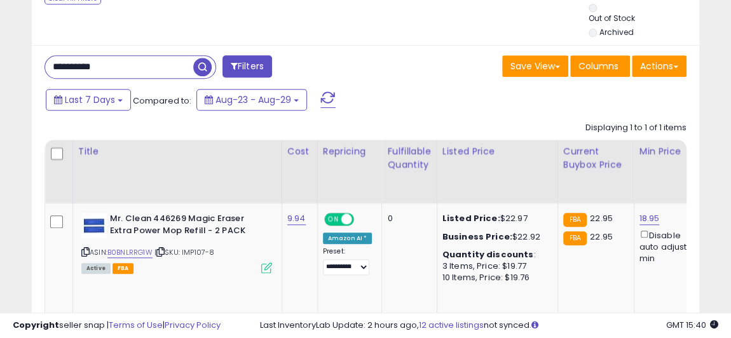
scroll to position [0, 288]
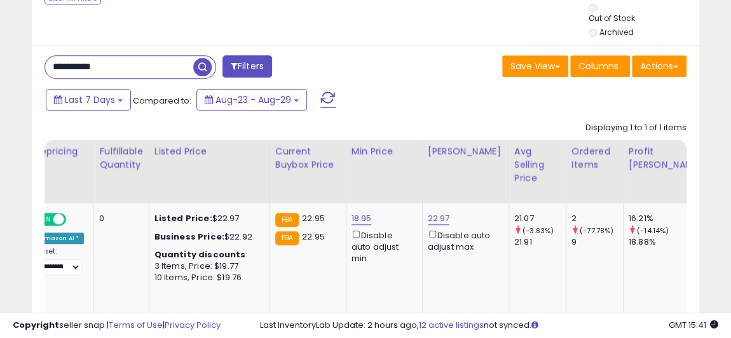
drag, startPoint x: 151, startPoint y: 52, endPoint x: -20, endPoint y: 41, distance: 171.4
paste input "text"
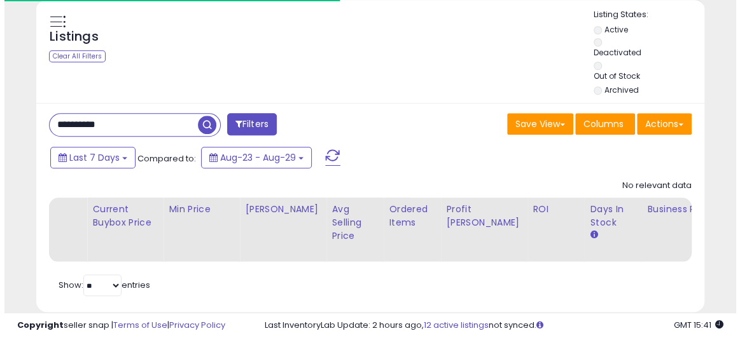
scroll to position [260, 385]
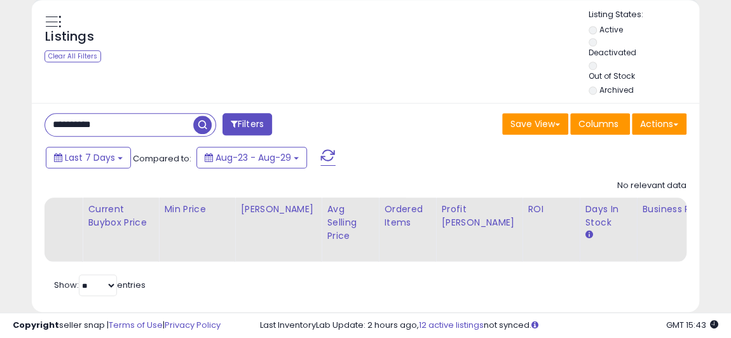
drag, startPoint x: 160, startPoint y: 111, endPoint x: -49, endPoint y: 110, distance: 208.6
paste input "text"
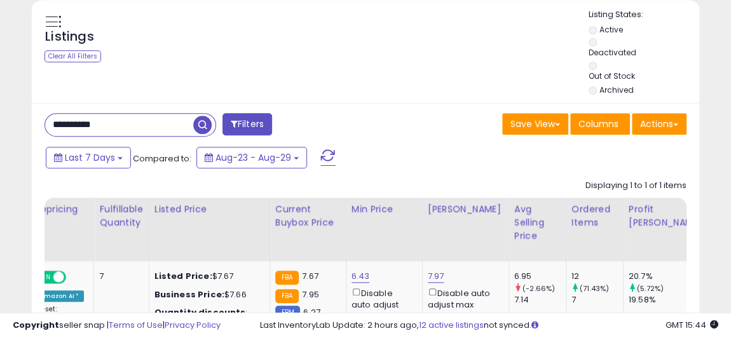
drag, startPoint x: 141, startPoint y: 106, endPoint x: 1, endPoint y: 98, distance: 139.5
click at [1, 98] on div "**********" at bounding box center [365, 17] width 731 height 934
paste input "text"
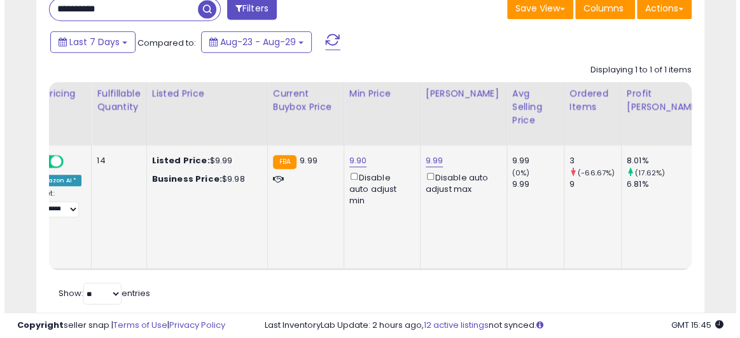
scroll to position [492, 0]
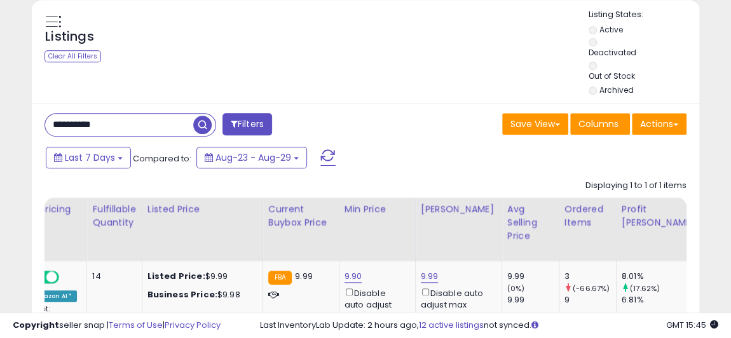
drag, startPoint x: 155, startPoint y: 107, endPoint x: 3, endPoint y: 99, distance: 152.2
click at [20, 102] on div "**********" at bounding box center [365, 7] width 719 height 890
paste input "text"
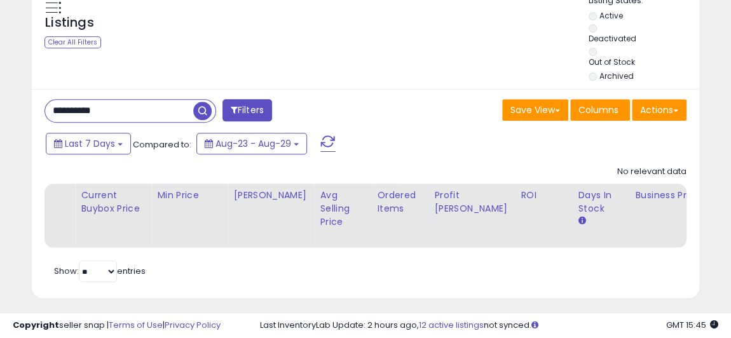
scroll to position [260, 385]
drag, startPoint x: 161, startPoint y: 79, endPoint x: 41, endPoint y: 85, distance: 120.3
click at [41, 89] on div "**********" at bounding box center [366, 193] width 668 height 209
drag, startPoint x: 120, startPoint y: 95, endPoint x: 1, endPoint y: 93, distance: 119.6
click at [22, 95] on div "Listings Clear All Filters" at bounding box center [365, 141] width 687 height 314
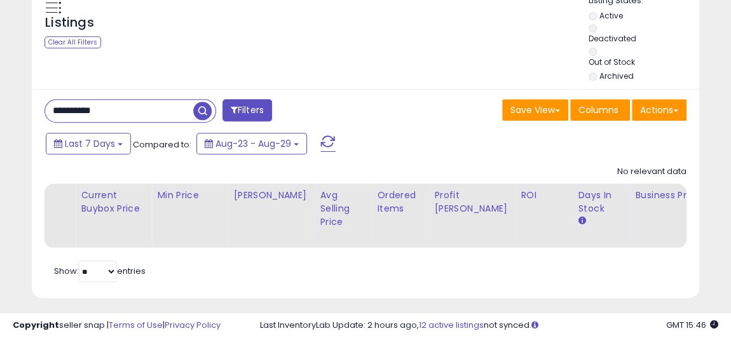
paste input "text"
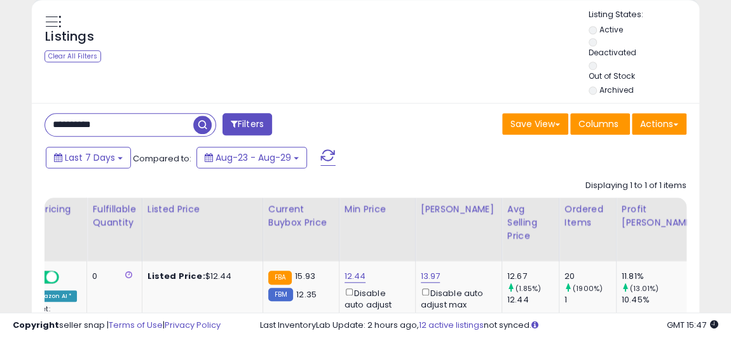
drag, startPoint x: 115, startPoint y: 109, endPoint x: -24, endPoint y: 119, distance: 139.6
paste input "text"
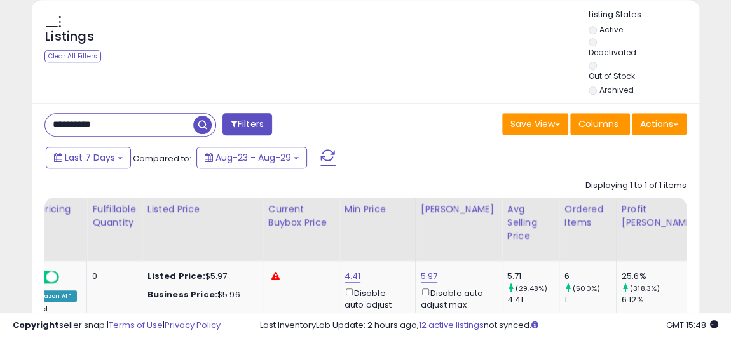
drag, startPoint x: 137, startPoint y: 100, endPoint x: -15, endPoint y: 102, distance: 151.4
paste input "text"
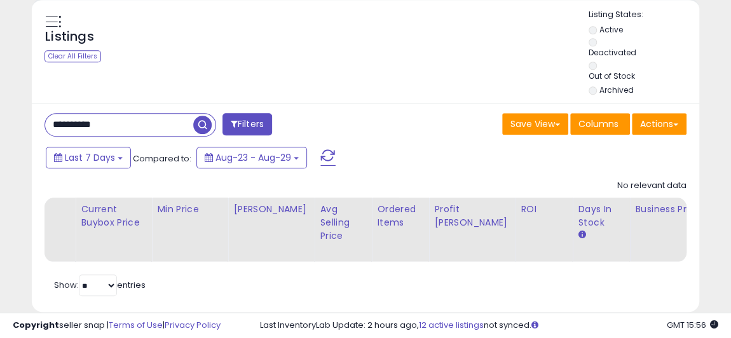
drag, startPoint x: 108, startPoint y: 113, endPoint x: -59, endPoint y: 96, distance: 168.1
paste input "text"
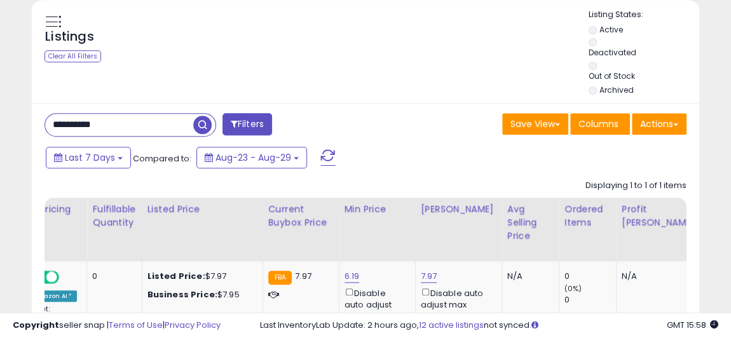
drag, startPoint x: 85, startPoint y: 105, endPoint x: -82, endPoint y: 84, distance: 168.6
paste input "text"
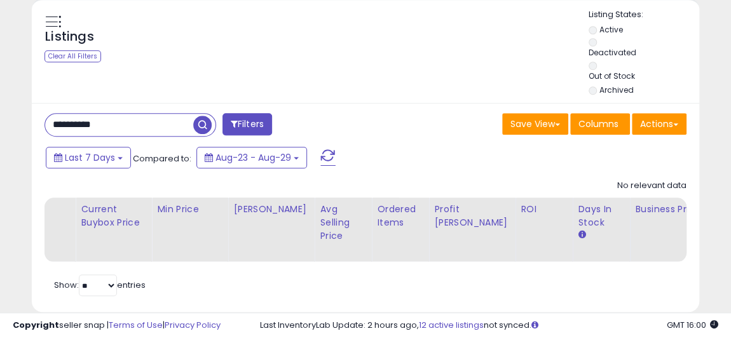
drag, startPoint x: 143, startPoint y: 114, endPoint x: -81, endPoint y: 79, distance: 227.1
paste input "text"
drag, startPoint x: 72, startPoint y: 109, endPoint x: -29, endPoint y: 109, distance: 100.5
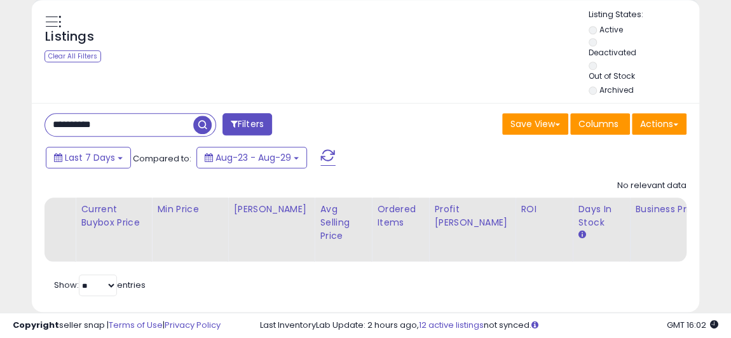
paste input "text"
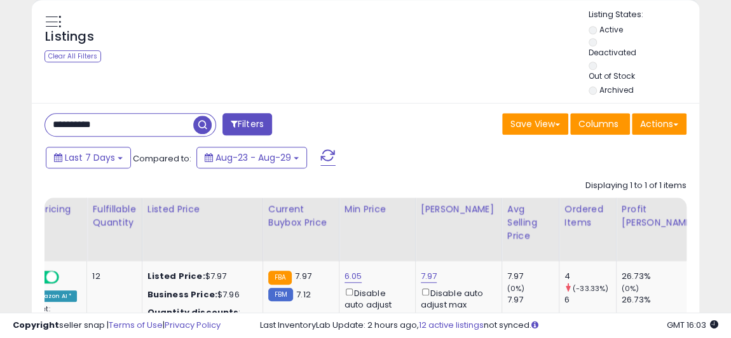
drag, startPoint x: 146, startPoint y: 114, endPoint x: -8, endPoint y: 105, distance: 154.8
paste input "text"
type input "**********"
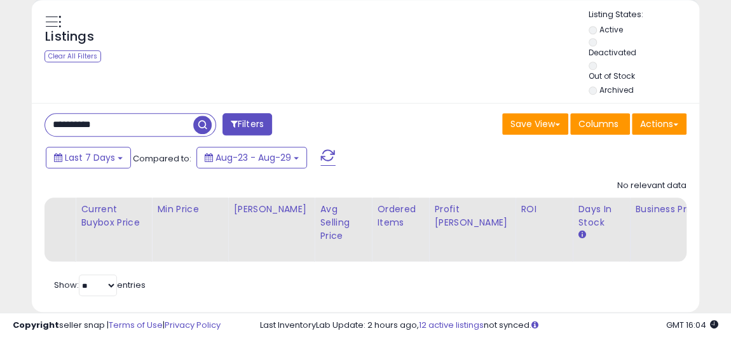
drag, startPoint x: -32, startPoint y: 83, endPoint x: -49, endPoint y: 82, distance: 17.2
paste input "text"
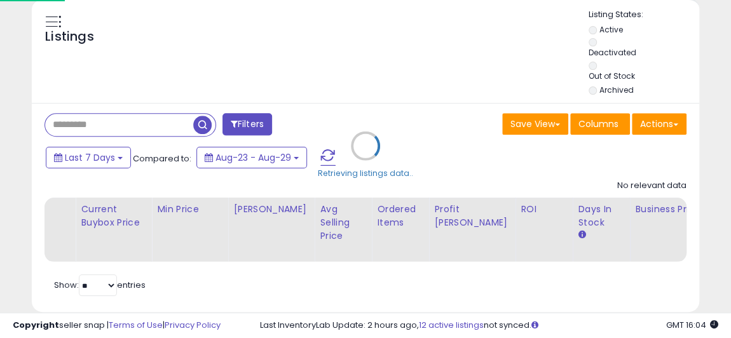
scroll to position [260, 390]
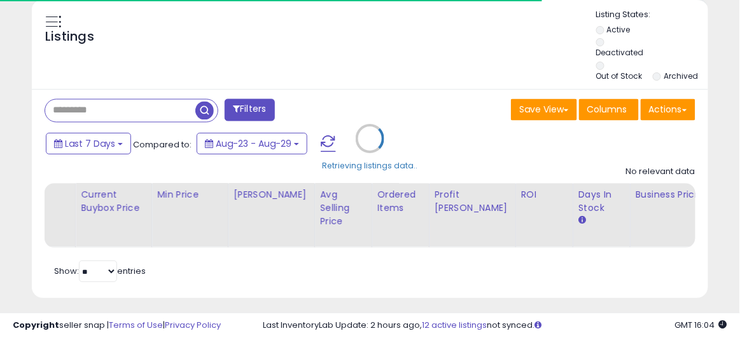
click at [115, 104] on div "Retrieving listings data.." at bounding box center [369, 148] width 695 height 300
click at [111, 94] on div "Retrieving listings data.." at bounding box center [369, 148] width 695 height 300
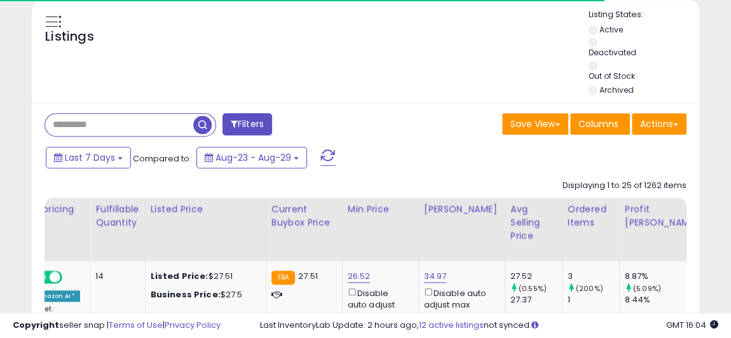
scroll to position [635681, 635556]
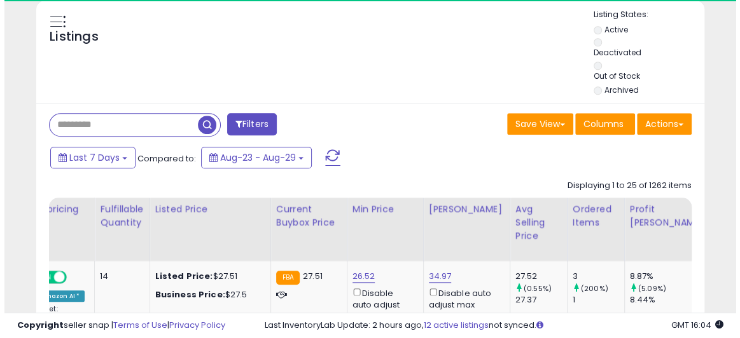
scroll to position [260, 385]
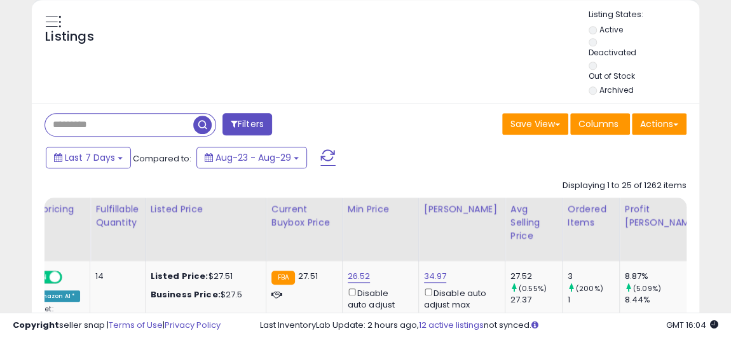
click at [85, 114] on input "text" at bounding box center [119, 125] width 148 height 22
drag, startPoint x: 83, startPoint y: 112, endPoint x: 80, endPoint y: 118, distance: 6.8
click at [83, 114] on input "text" at bounding box center [119, 125] width 148 height 22
paste input "**********"
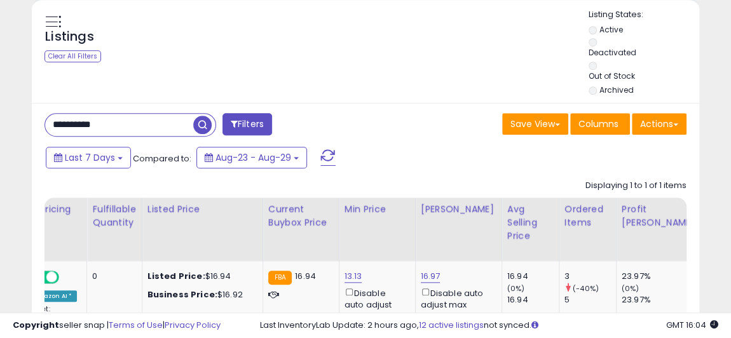
click at [133, 114] on input "**********" at bounding box center [119, 125] width 148 height 22
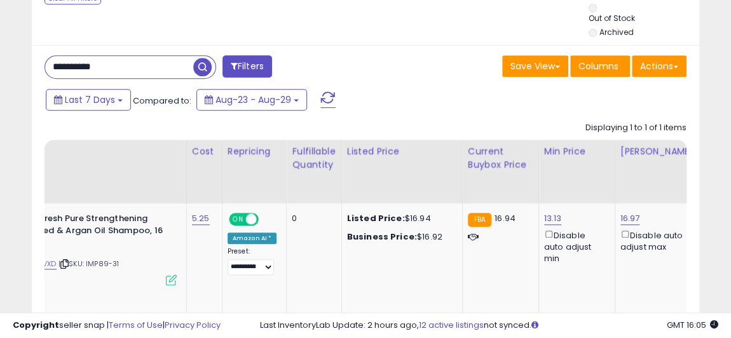
scroll to position [0, 97]
drag, startPoint x: 120, startPoint y: 46, endPoint x: -90, endPoint y: 32, distance: 210.4
paste input "text"
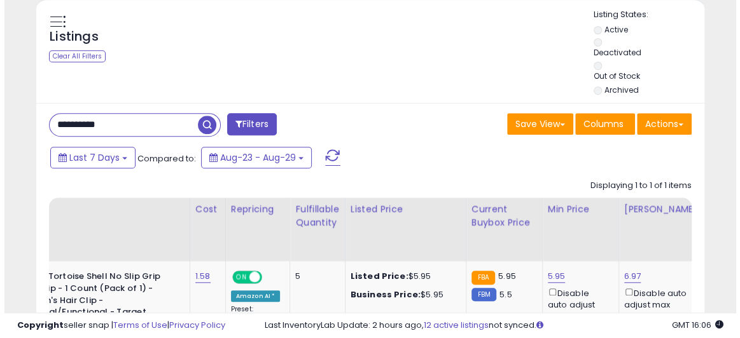
scroll to position [260, 385]
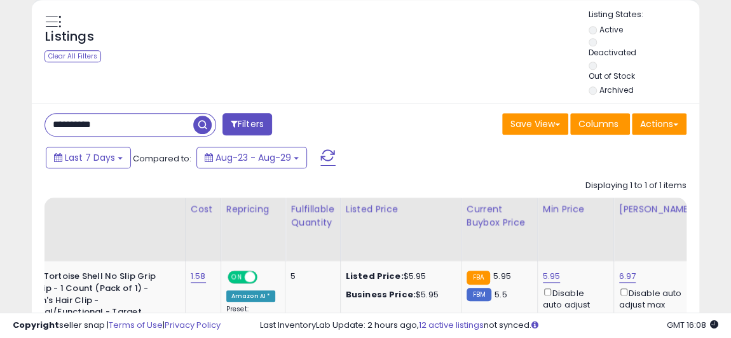
drag, startPoint x: 137, startPoint y: 102, endPoint x: -38, endPoint y: 79, distance: 176.4
paste input "text"
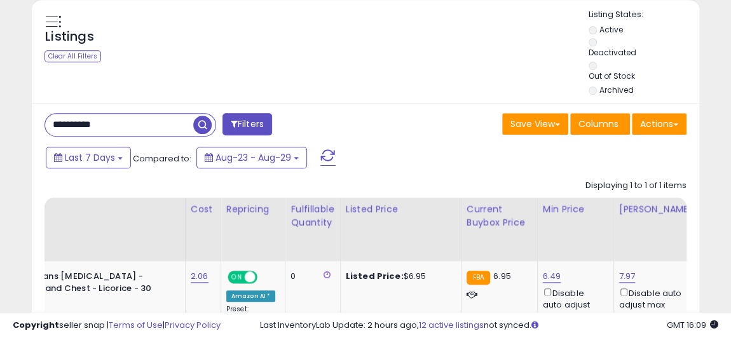
drag, startPoint x: 135, startPoint y: 104, endPoint x: -10, endPoint y: 97, distance: 145.8
paste input "text"
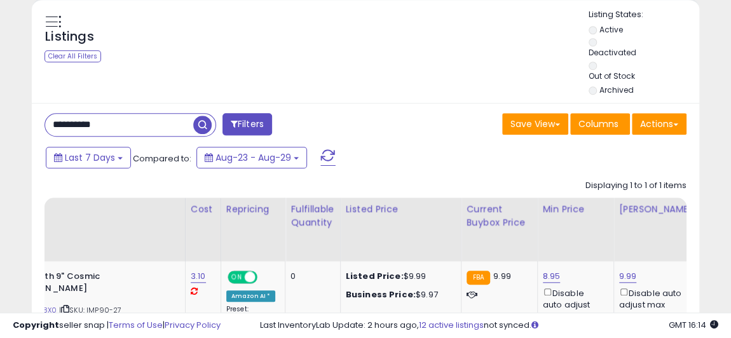
drag, startPoint x: 133, startPoint y: 108, endPoint x: -57, endPoint y: 85, distance: 191.6
paste input "text"
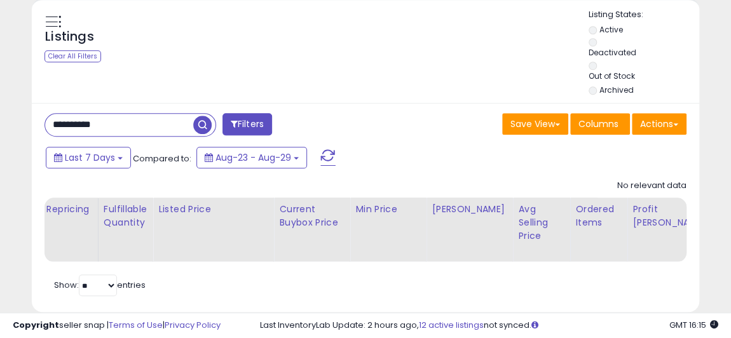
drag, startPoint x: 141, startPoint y: 102, endPoint x: -74, endPoint y: 81, distance: 215.3
paste input "text"
drag, startPoint x: 151, startPoint y: 111, endPoint x: 23, endPoint y: 91, distance: 129.3
click at [24, 90] on div "Listings Clear All Filters" at bounding box center [365, 155] width 687 height 314
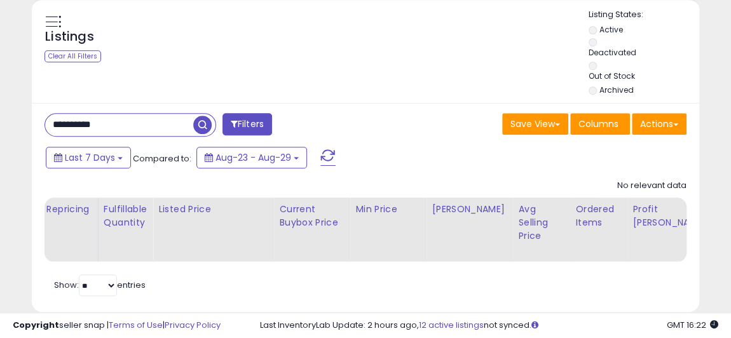
drag, startPoint x: 134, startPoint y: 109, endPoint x: -79, endPoint y: 83, distance: 214.6
paste input "text"
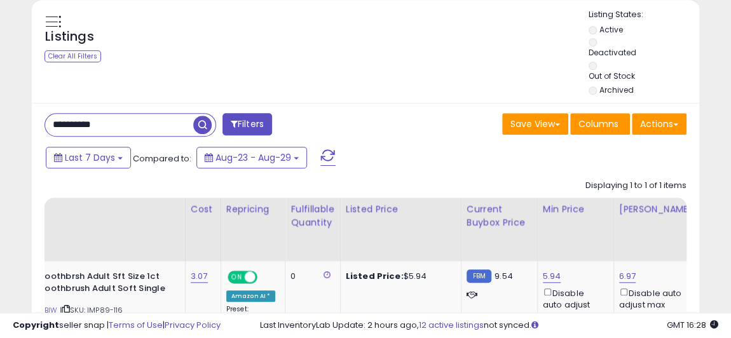
drag, startPoint x: 137, startPoint y: 110, endPoint x: -43, endPoint y: 105, distance: 180.0
paste input "text"
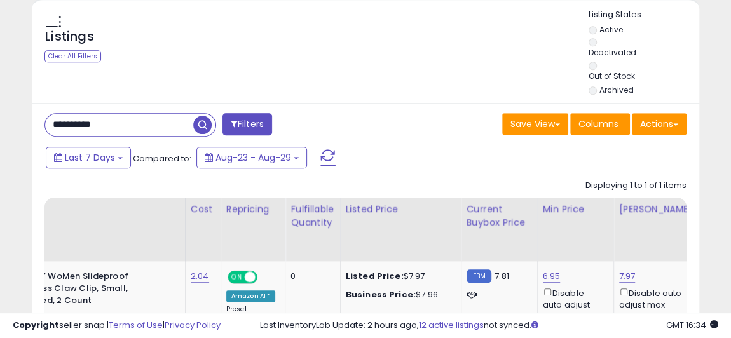
drag, startPoint x: 137, startPoint y: 114, endPoint x: 46, endPoint y: 111, distance: 91.7
click at [52, 114] on input "**********" at bounding box center [119, 125] width 148 height 22
paste input "text"
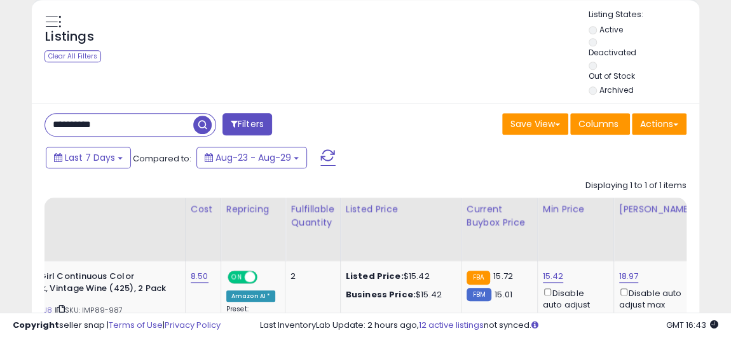
drag, startPoint x: 144, startPoint y: 109, endPoint x: -1, endPoint y: 91, distance: 146.2
paste input "text"
drag, startPoint x: 149, startPoint y: 105, endPoint x: 10, endPoint y: 100, distance: 140.0
click at [10, 100] on div "**********" at bounding box center [365, 7] width 719 height 890
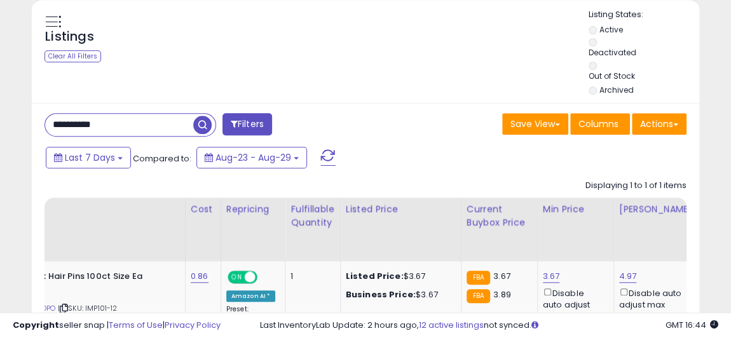
paste input "text"
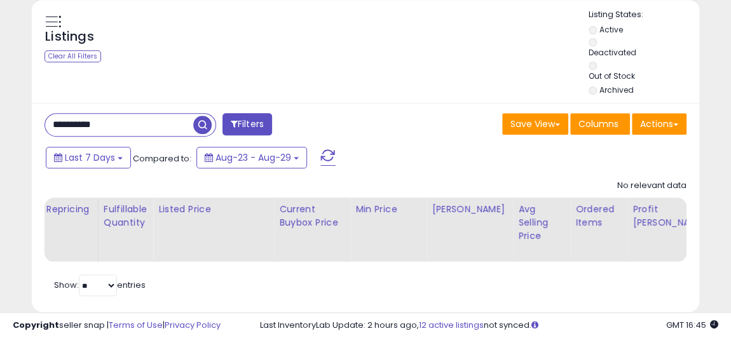
drag, startPoint x: 128, startPoint y: 110, endPoint x: 10, endPoint y: 100, distance: 118.7
paste input "text"
type input "**********"
